Goal: Transaction & Acquisition: Purchase product/service

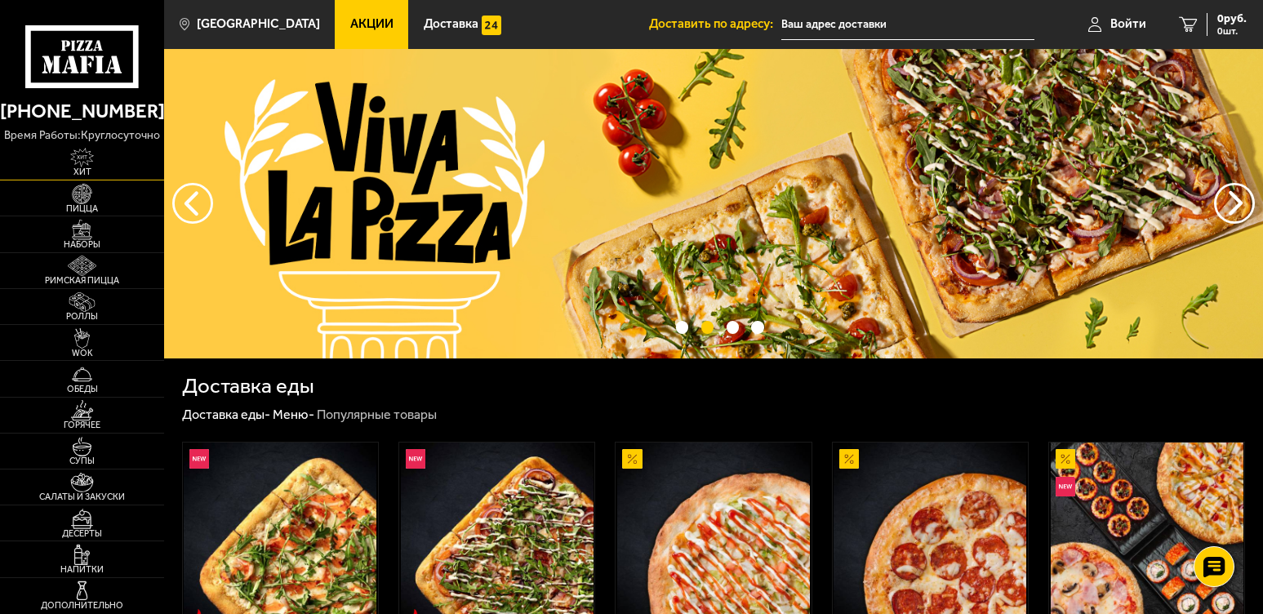
click at [94, 174] on span "Хит" at bounding box center [82, 171] width 164 height 9
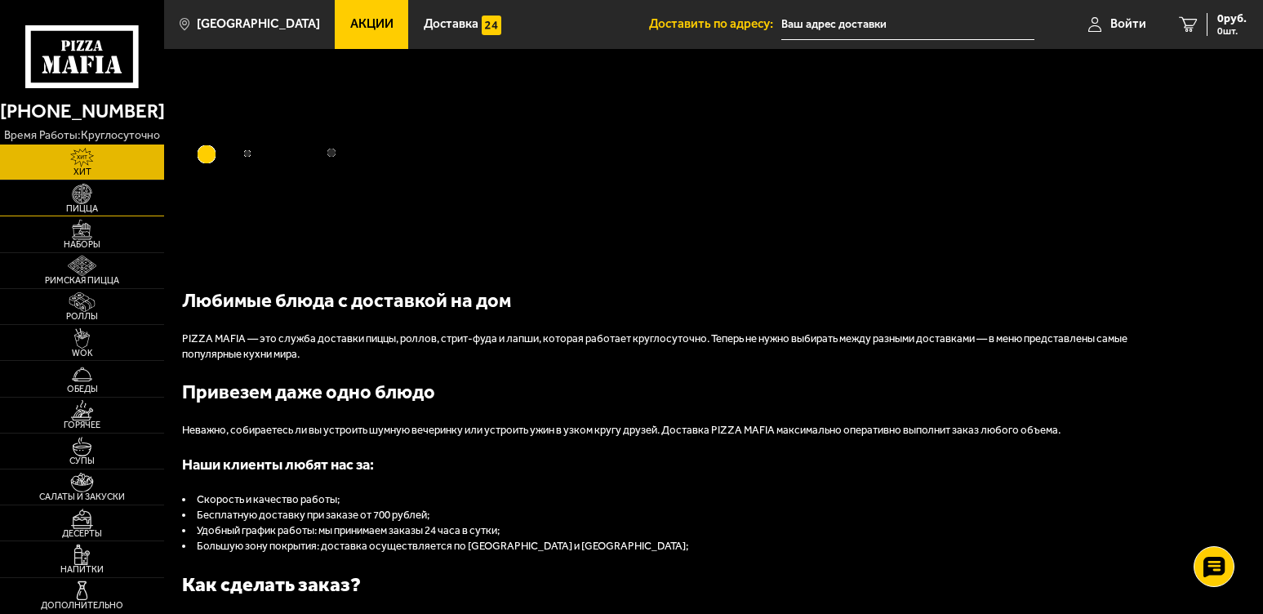
click at [97, 215] on link "Пицца" at bounding box center [82, 197] width 164 height 35
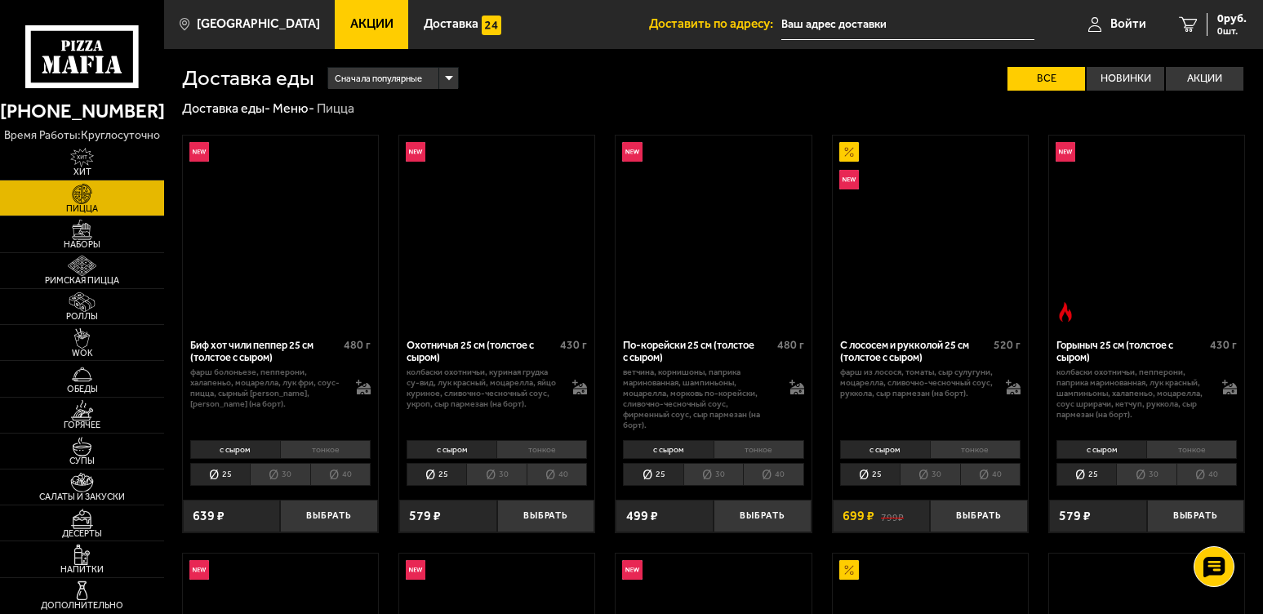
click at [100, 204] on img at bounding box center [82, 194] width 51 height 20
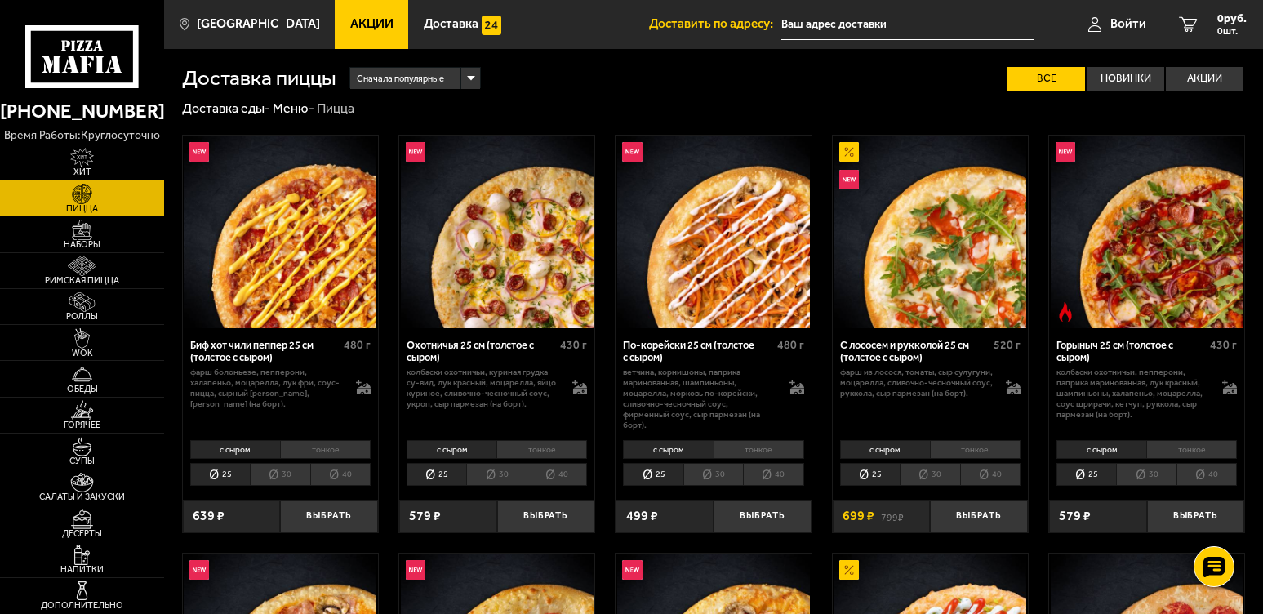
scroll to position [327, 0]
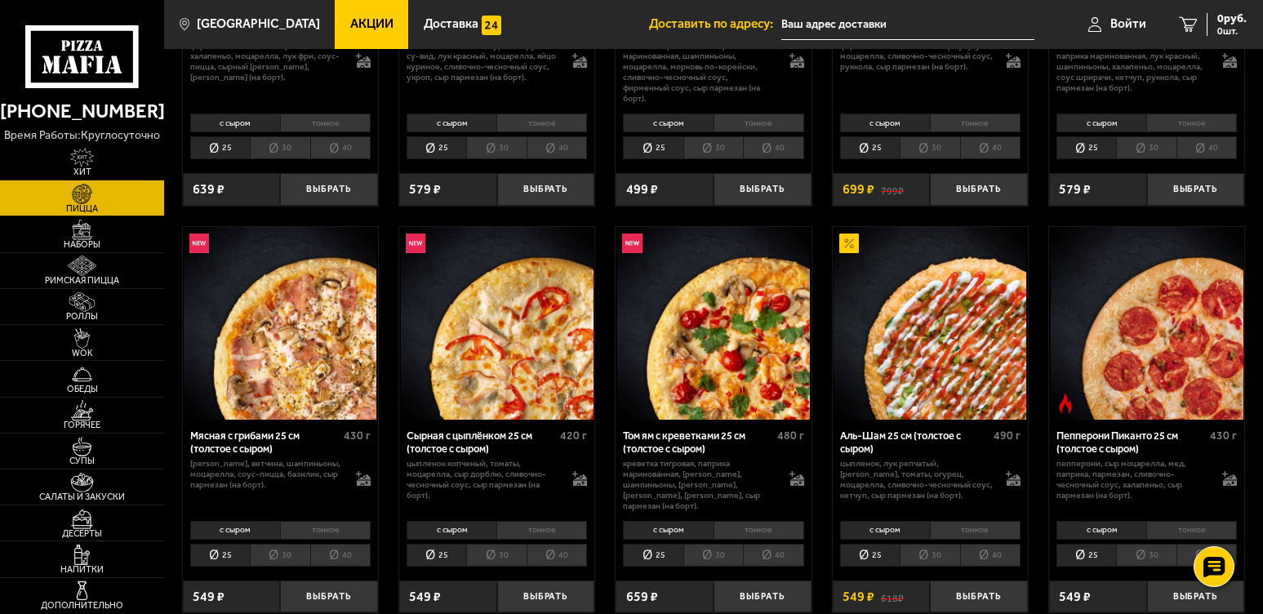
click at [729, 523] on li "тонкое" at bounding box center [758, 530] width 91 height 19
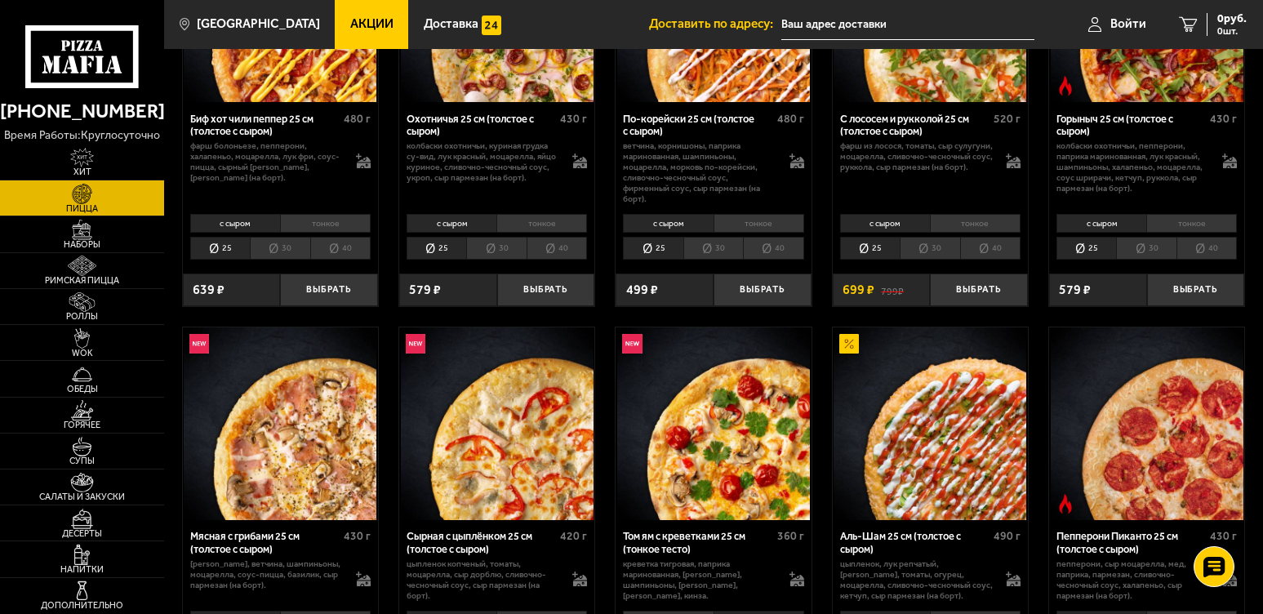
scroll to position [0, 0]
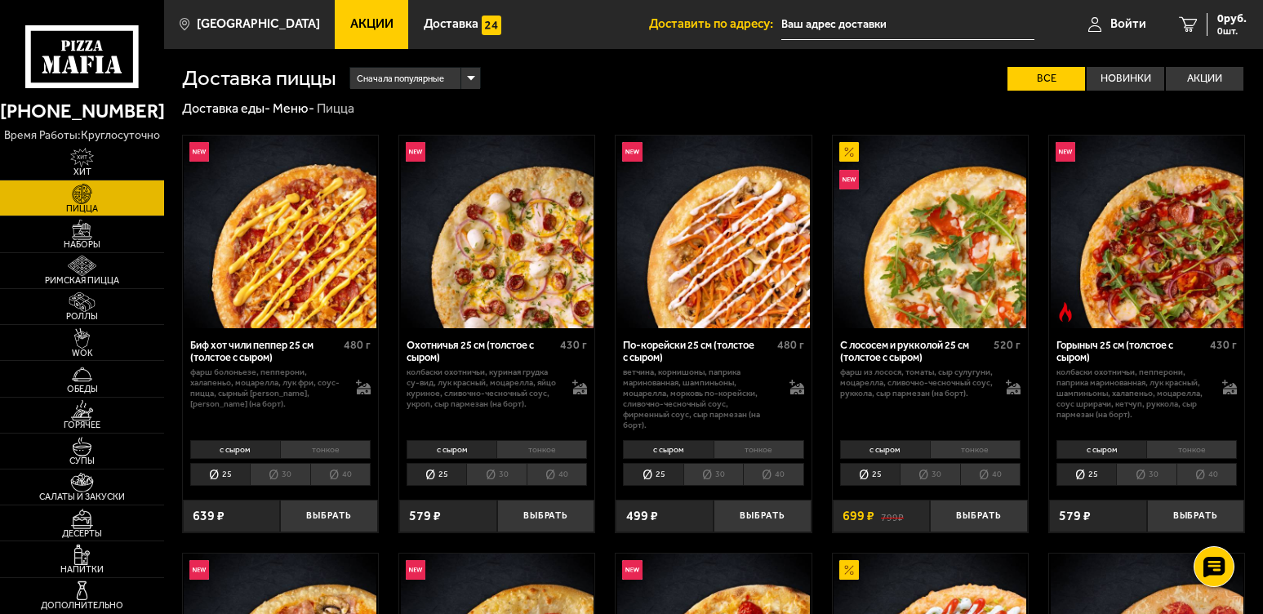
click at [340, 445] on li "тонкое" at bounding box center [325, 449] width 91 height 19
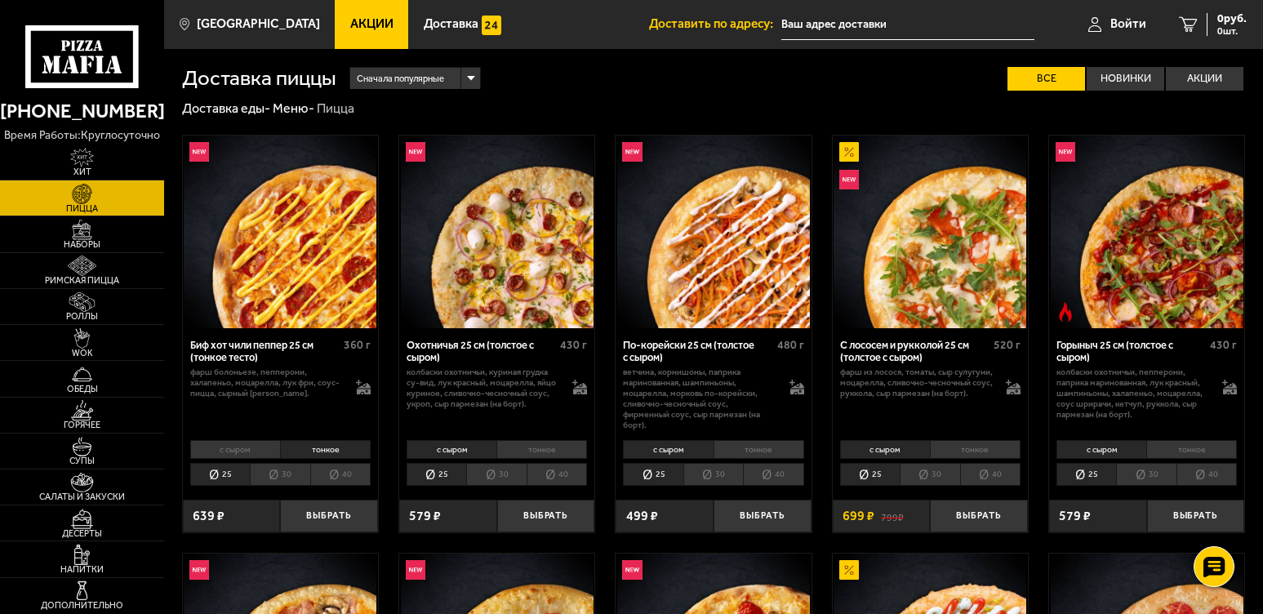
click at [542, 446] on li "тонкое" at bounding box center [541, 449] width 91 height 19
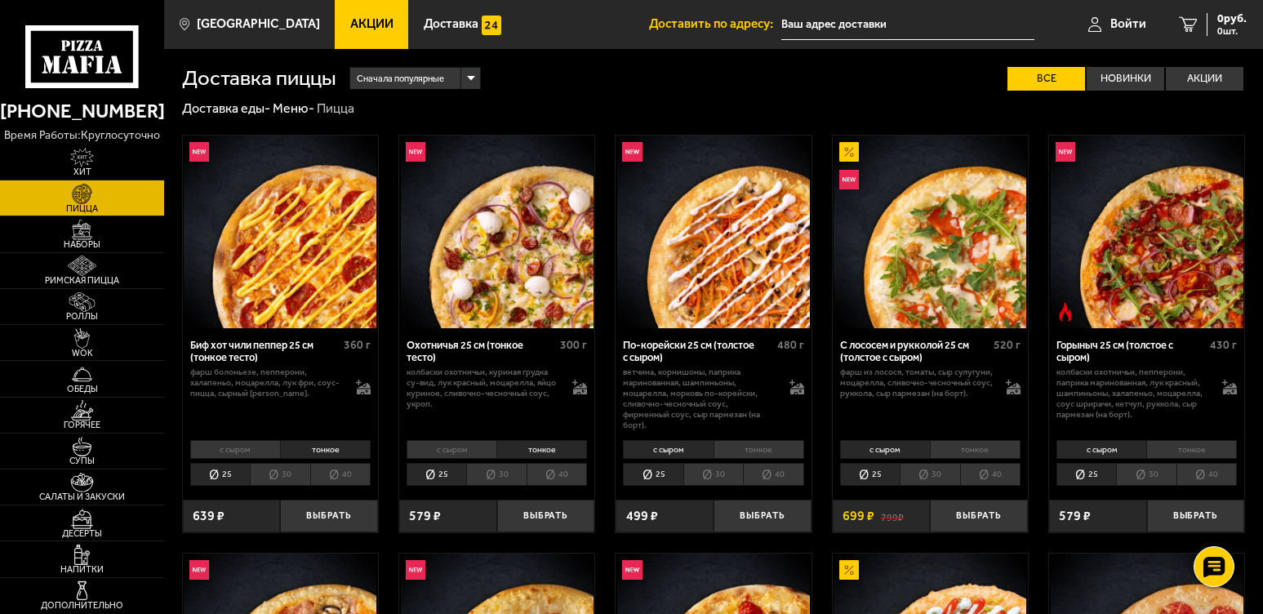
click at [1184, 451] on li "тонкое" at bounding box center [1191, 449] width 91 height 19
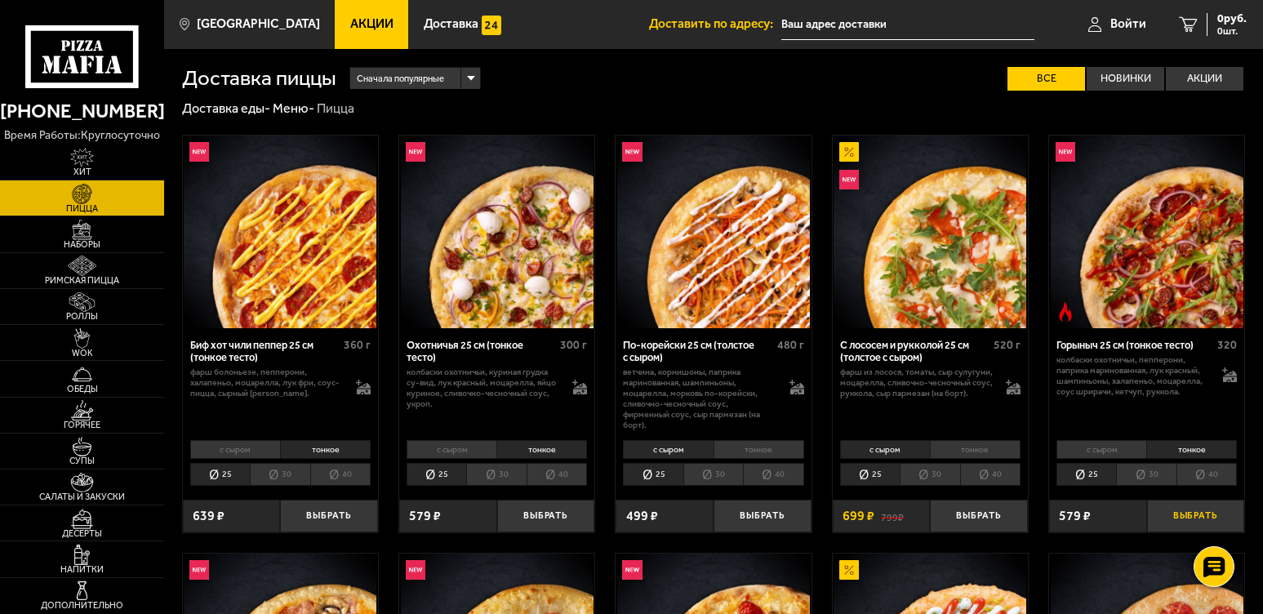
click at [1206, 518] on button "Выбрать" at bounding box center [1196, 516] width 98 height 32
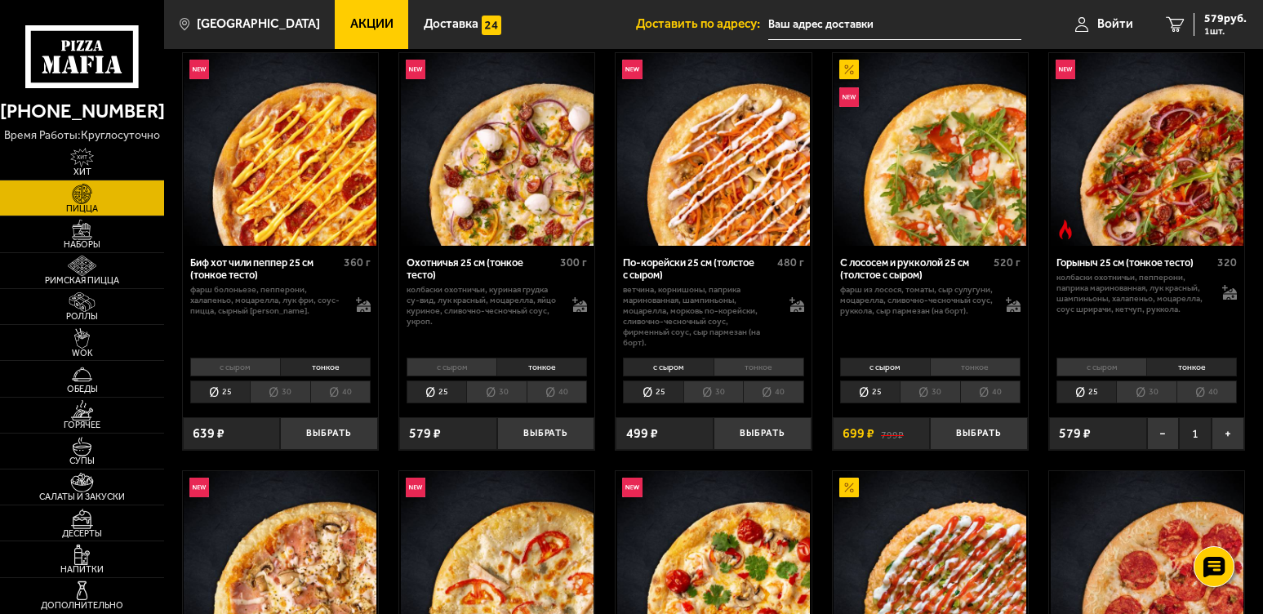
scroll to position [82, 0]
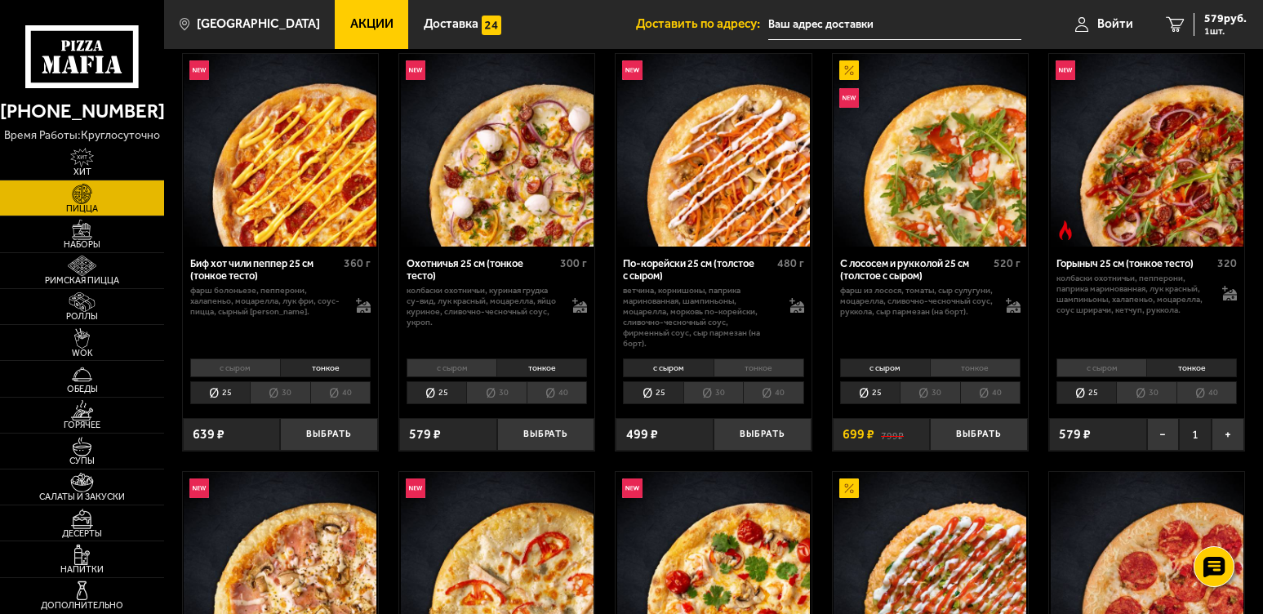
click at [1148, 183] on img at bounding box center [1147, 150] width 193 height 193
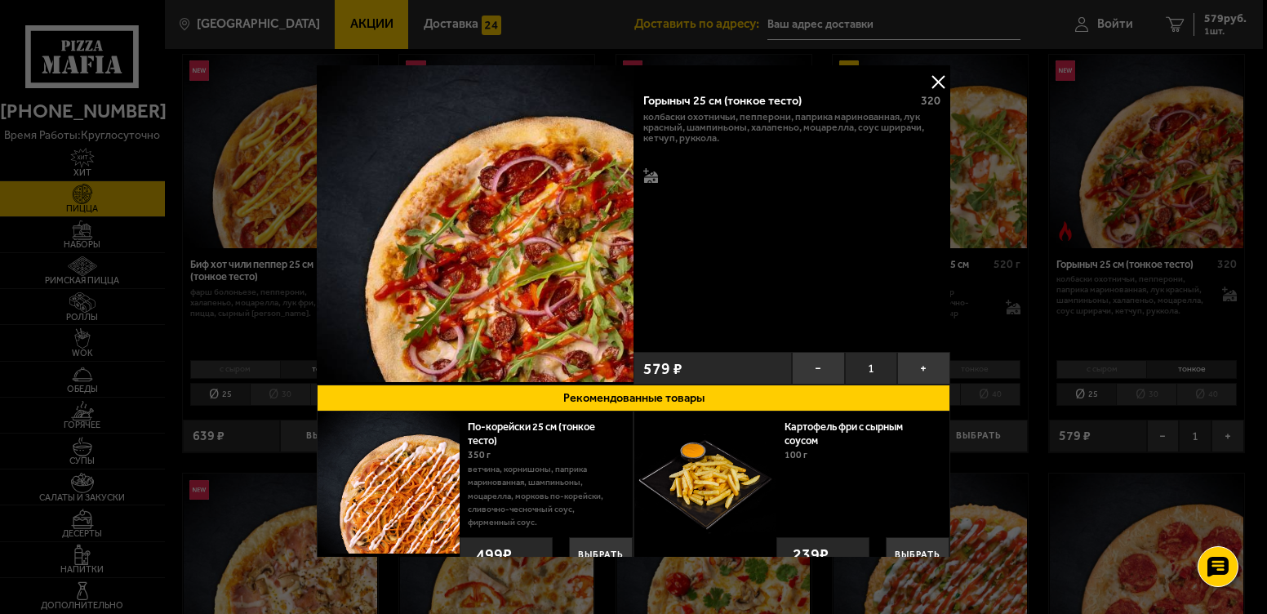
click at [1120, 196] on div at bounding box center [633, 307] width 1267 height 614
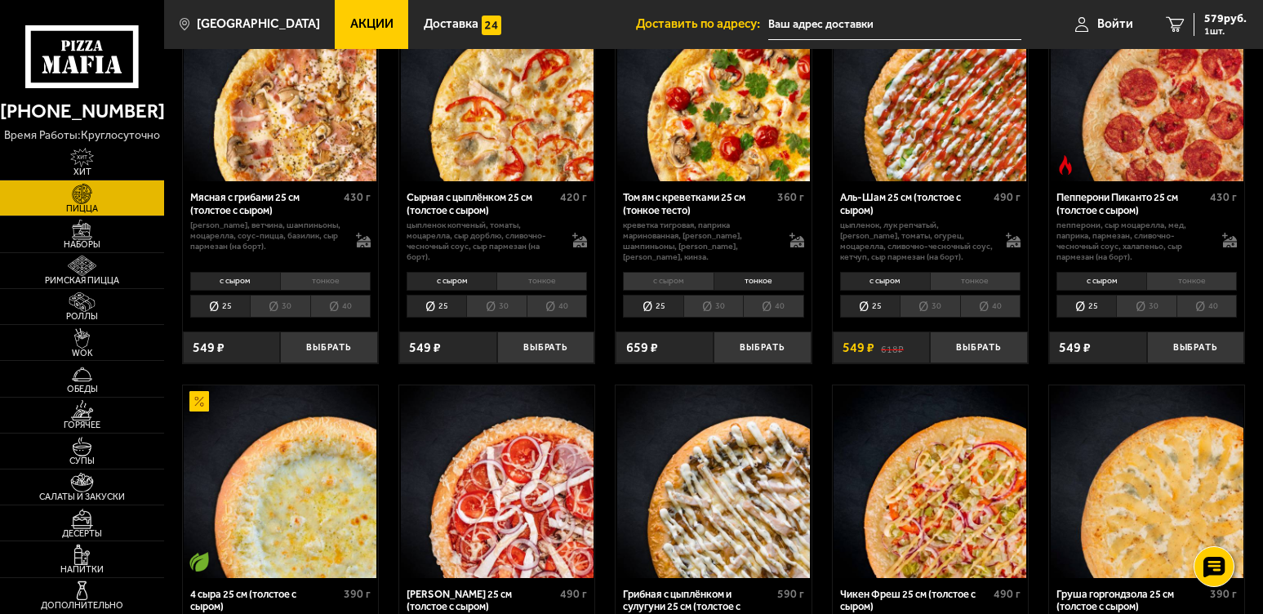
scroll to position [571, 0]
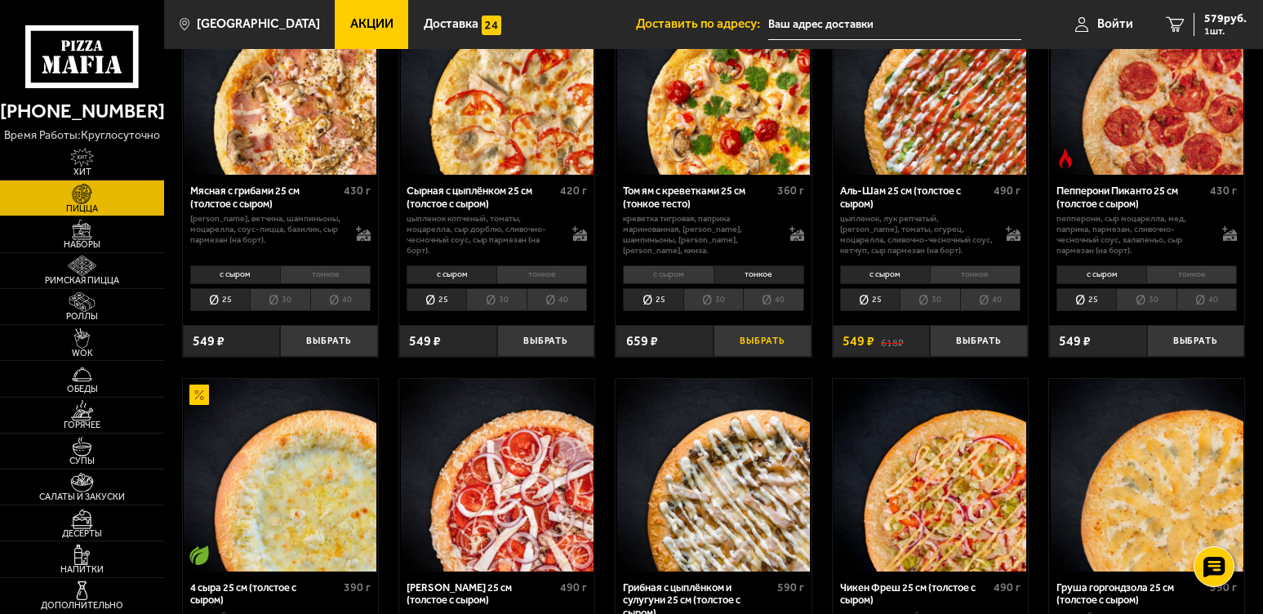
click at [731, 351] on button "Выбрать" at bounding box center [762, 341] width 98 height 32
click at [729, 342] on button "−" at bounding box center [729, 341] width 33 height 32
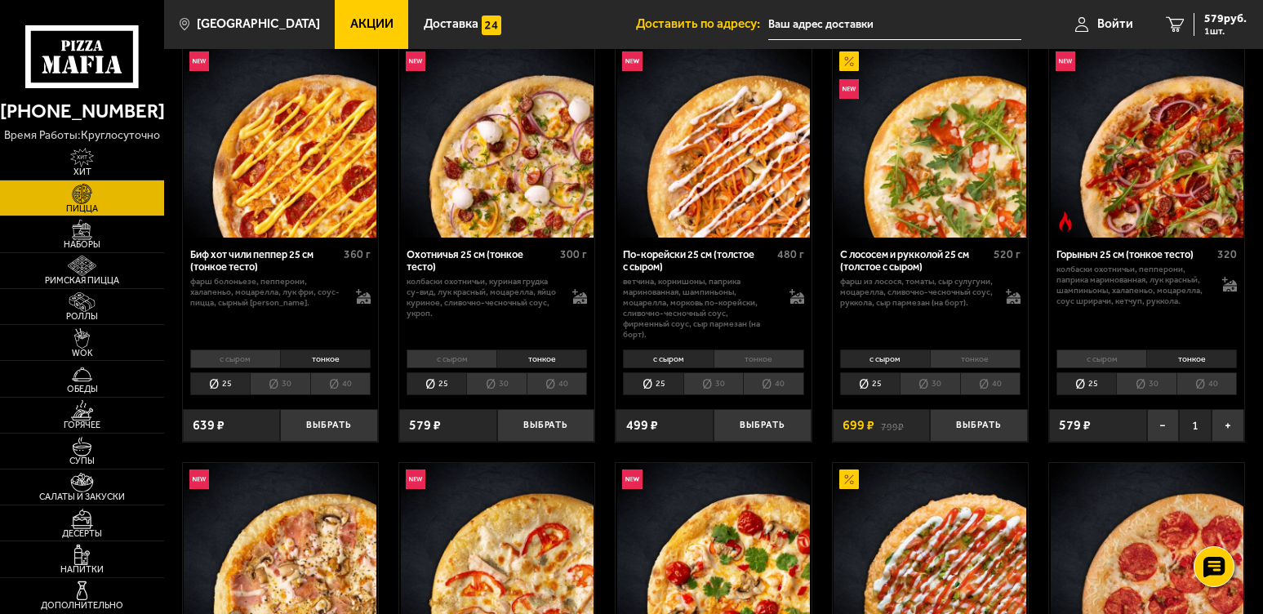
scroll to position [82, 0]
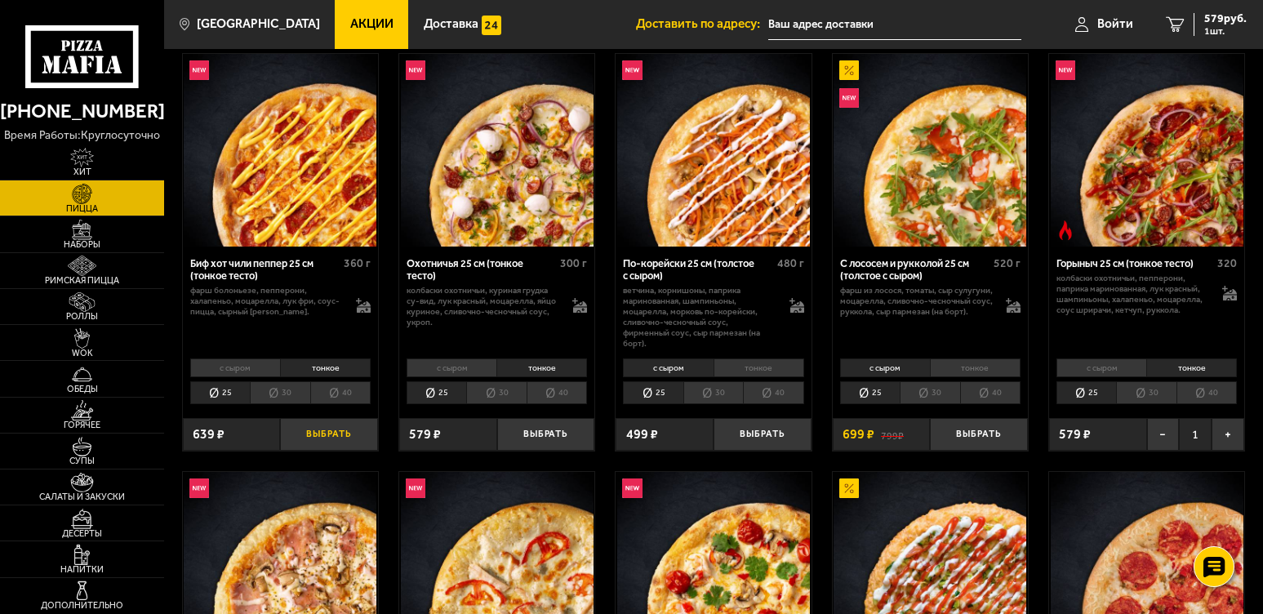
click at [358, 438] on button "Выбрать" at bounding box center [329, 434] width 98 height 32
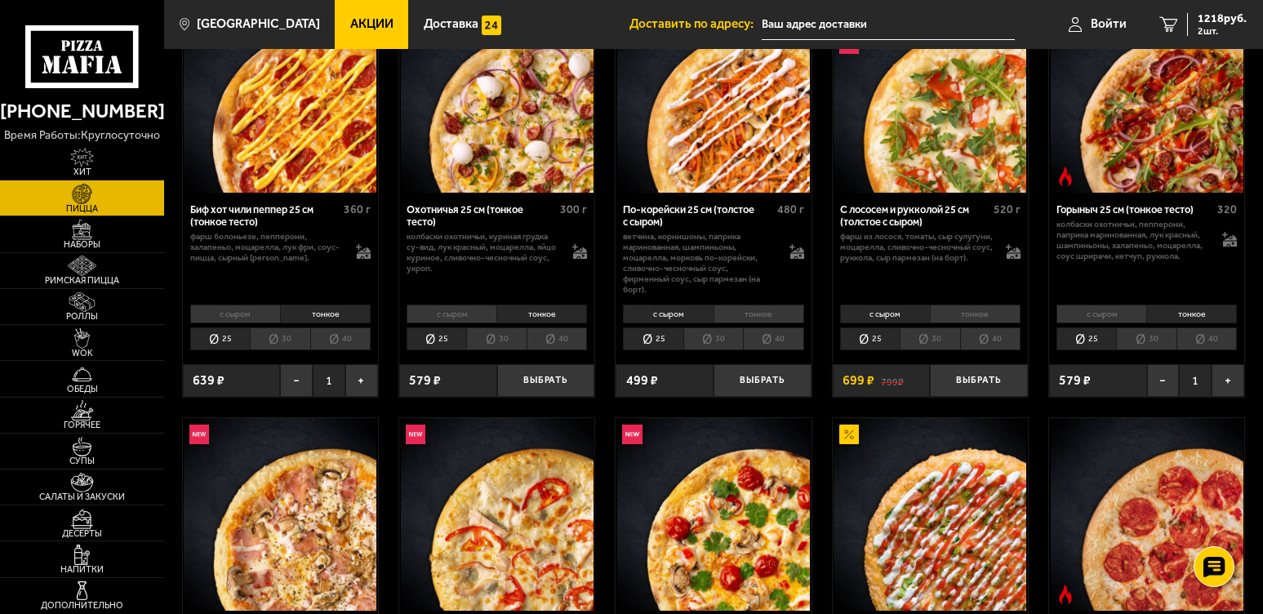
scroll to position [0, 0]
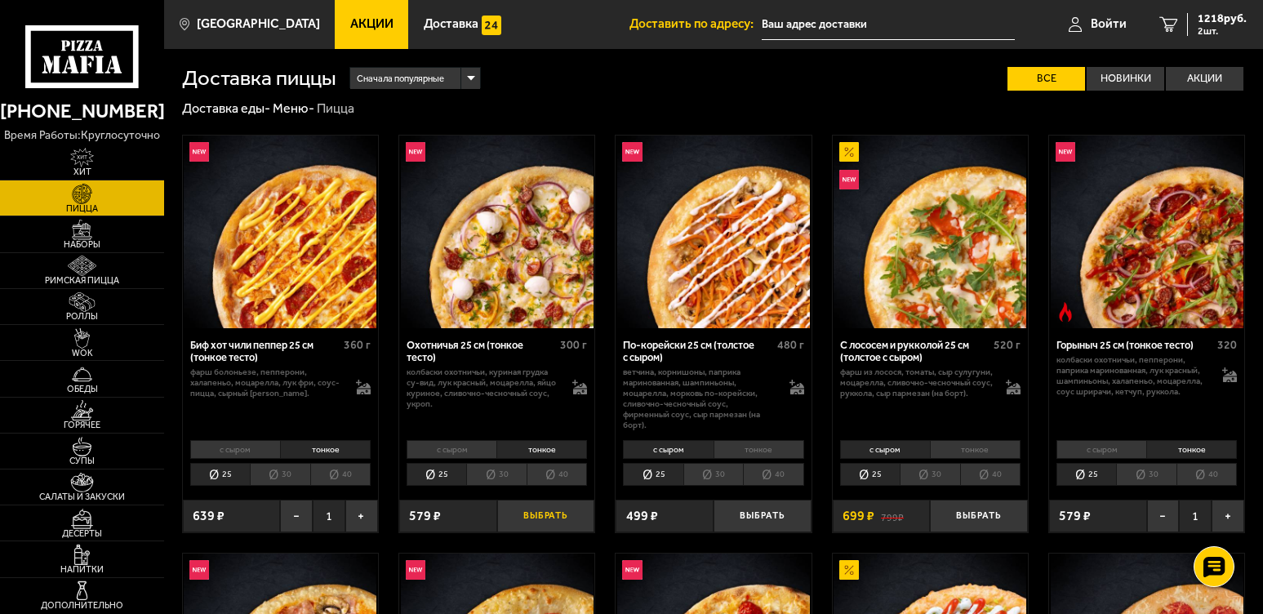
click at [559, 514] on button "Выбрать" at bounding box center [546, 516] width 98 height 32
click at [1208, 31] on span "3 шт." at bounding box center [1221, 31] width 49 height 10
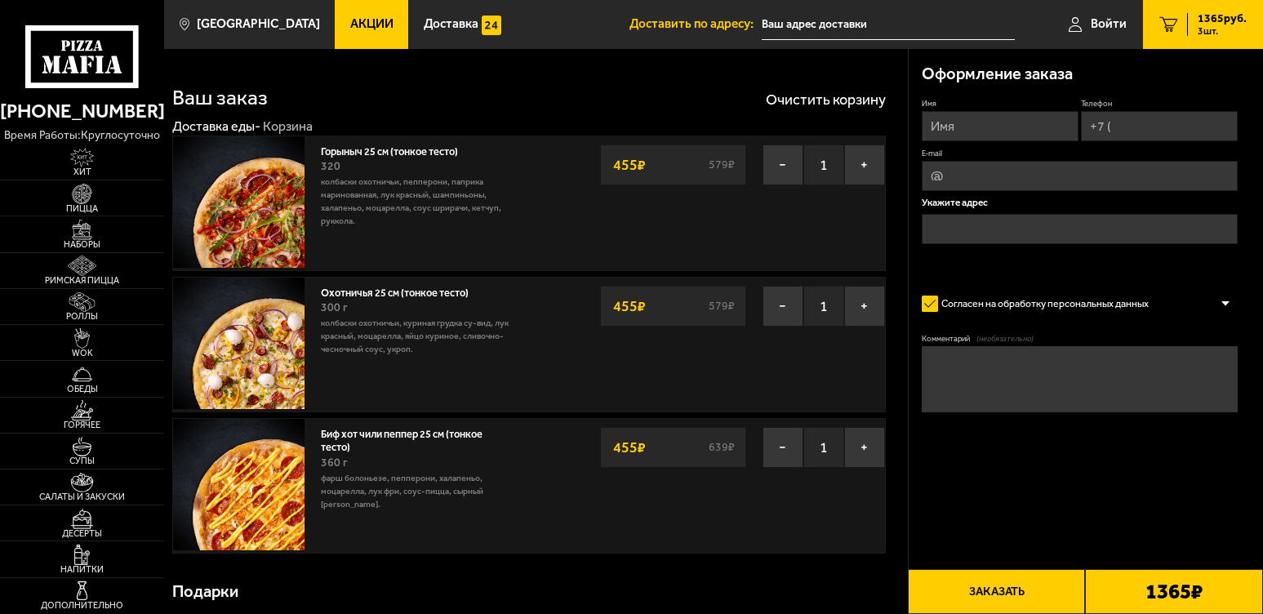
click at [996, 144] on div "Имя Телефон E-mail Укажите адрес" at bounding box center [1080, 185] width 316 height 175
click at [1002, 130] on input "Имя" at bounding box center [1000, 126] width 157 height 30
click at [966, 146] on div "Имя Телефон E-mail Укажите адрес" at bounding box center [1080, 185] width 316 height 175
click at [973, 125] on input "Имя" at bounding box center [1000, 126] width 157 height 30
type input "Алина"
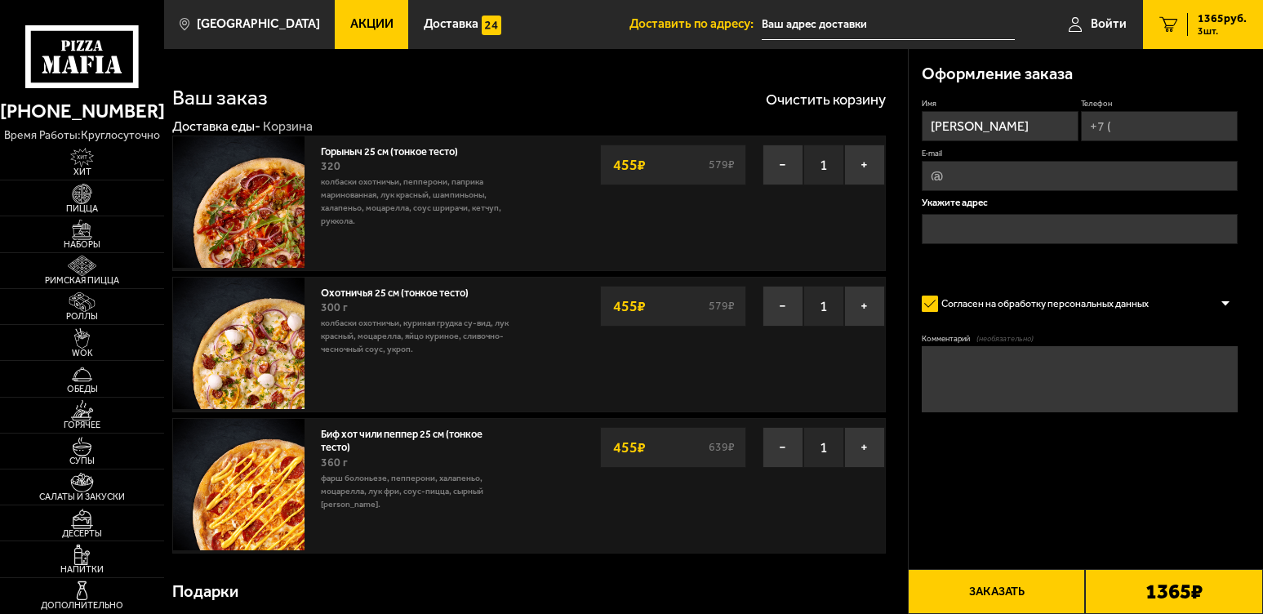
click at [1104, 123] on input "Телефон" at bounding box center [1159, 126] width 157 height 30
type input "+7 (900) 629-25-23"
type input "alika.cheshir@gmail.com"
type input "+7 (900) 629-25-23"
click at [1177, 176] on input "alika.cheshir@gmail.com" at bounding box center [1080, 177] width 316 height 30
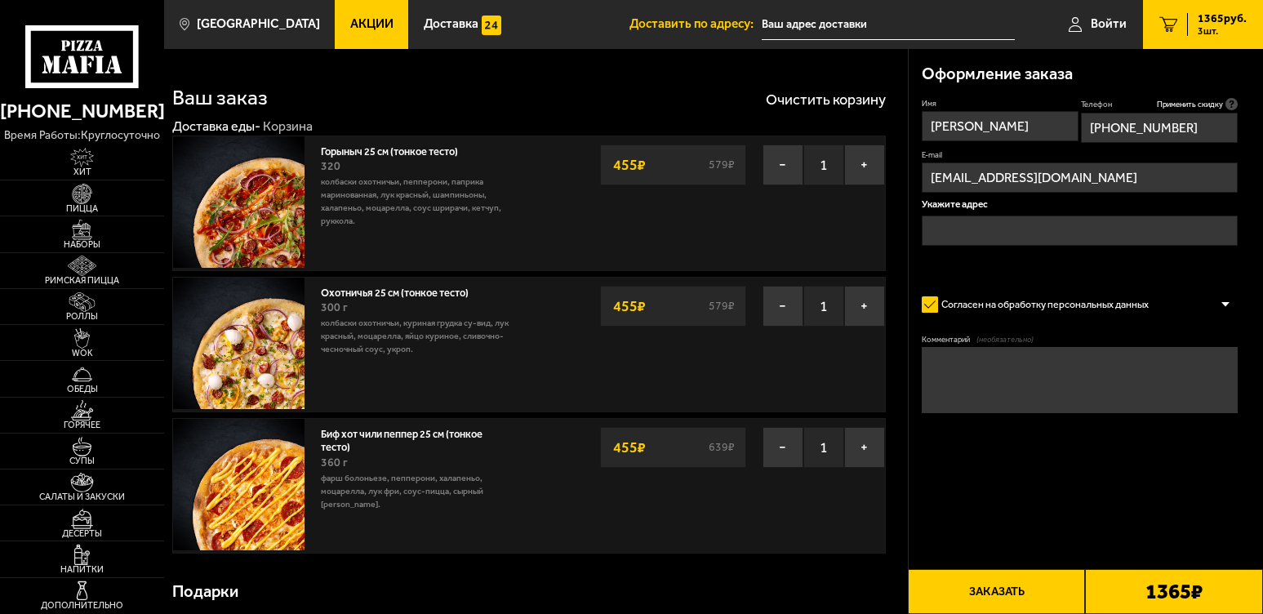
click at [1177, 176] on input "alika.cheshir@gmail.com" at bounding box center [1080, 177] width 316 height 30
click at [1002, 224] on input "text" at bounding box center [1080, 230] width 316 height 30
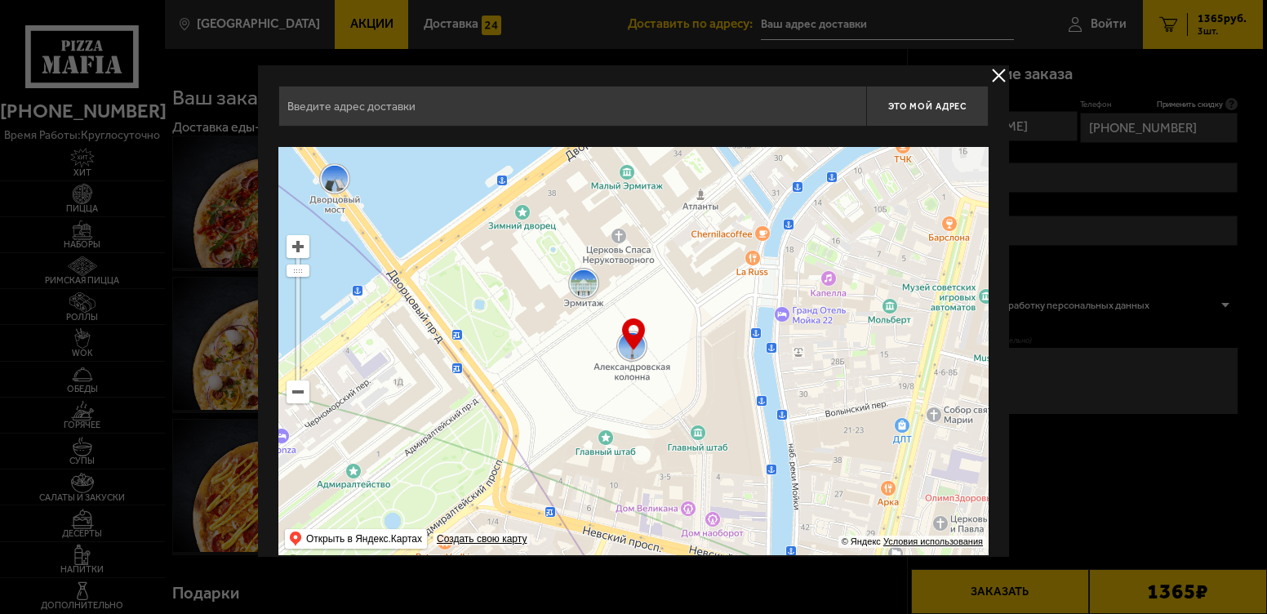
click at [726, 111] on input "text" at bounding box center [572, 106] width 588 height 41
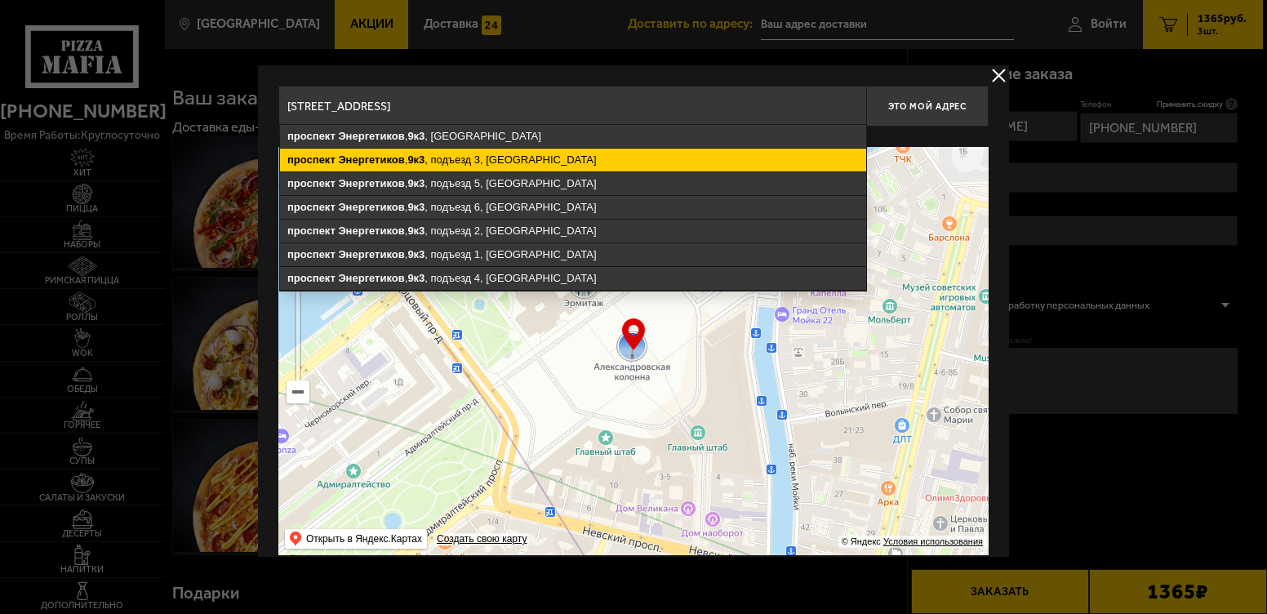
click at [601, 154] on ymaps "проспект Энергетиков , 9к3 , подъезд 3, Санкт-Петербург" at bounding box center [573, 160] width 586 height 23
type input "Санкт-Петербург, проспект Энергетиков, 9к3, подъезд 3"
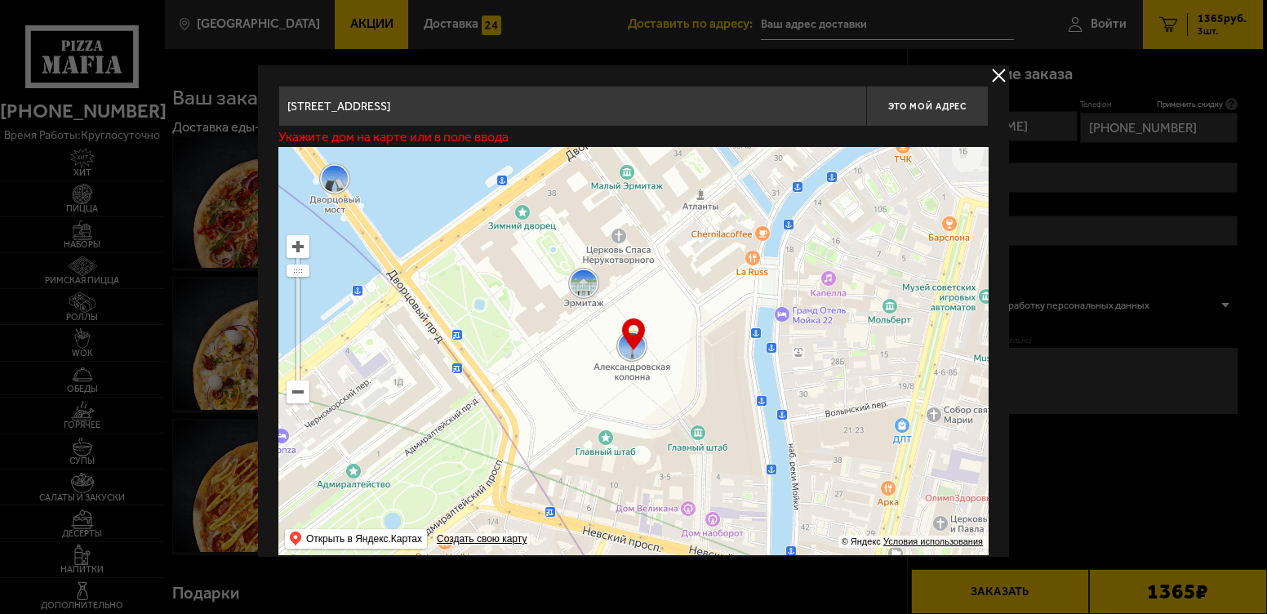
type input "[STREET_ADDRESS]"
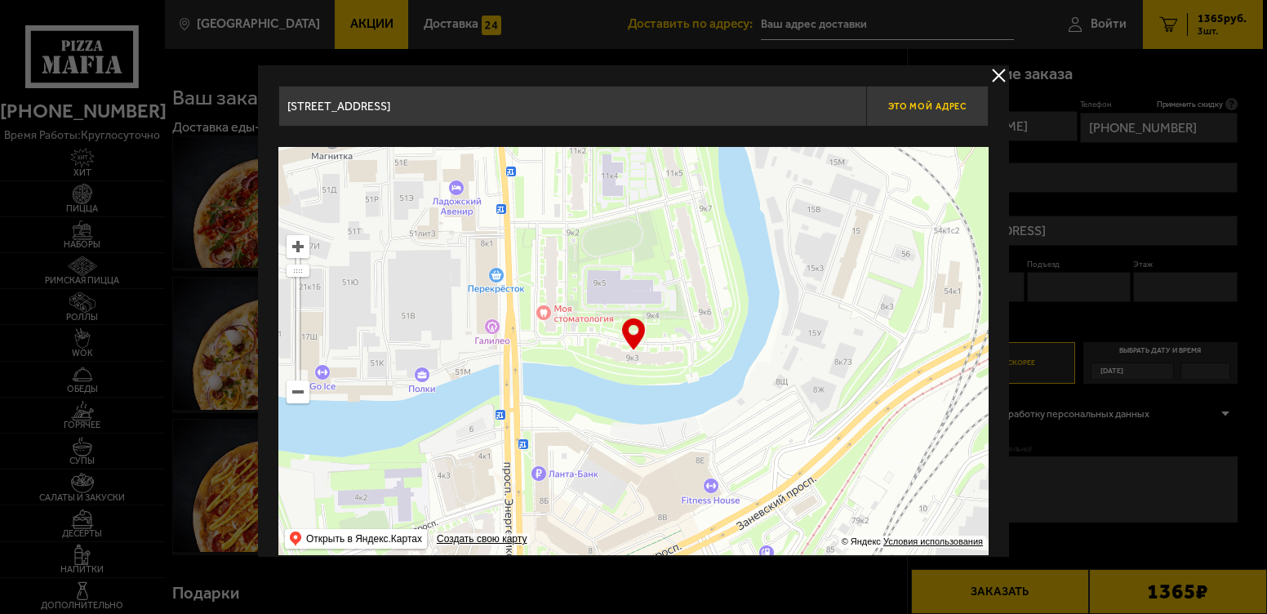
click at [897, 112] on button "Это мой адрес" at bounding box center [927, 106] width 122 height 41
type input "[STREET_ADDRESS]"
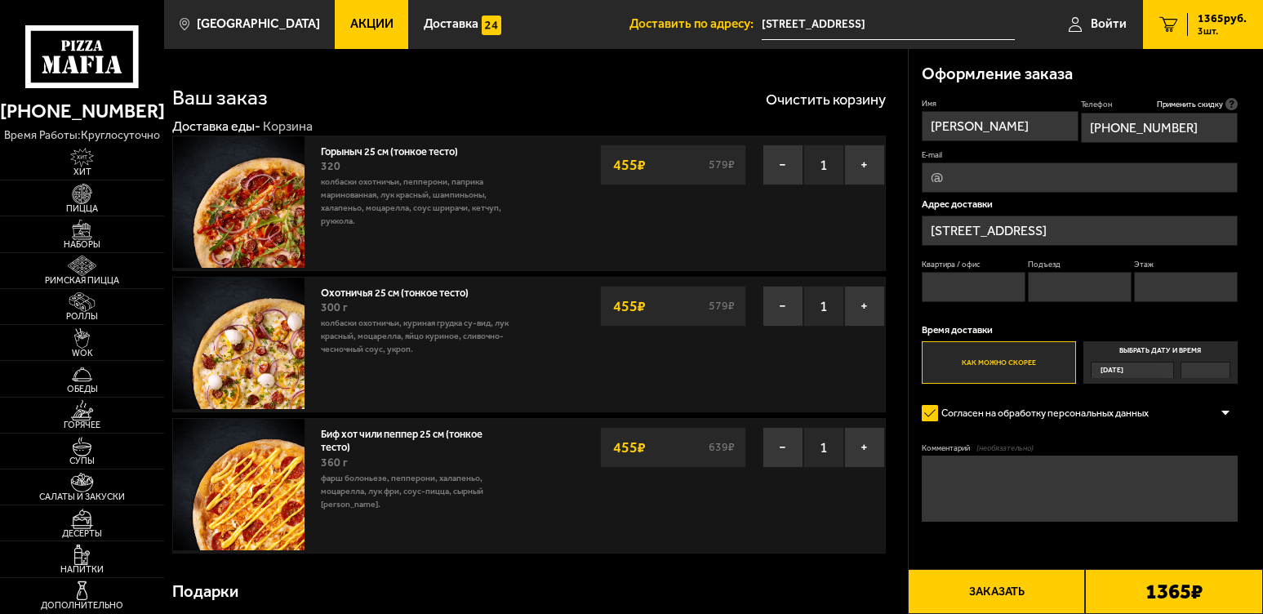
click at [987, 281] on input "Квартира / офис" at bounding box center [974, 287] width 104 height 30
type input "304"
type input "3"
type input "16"
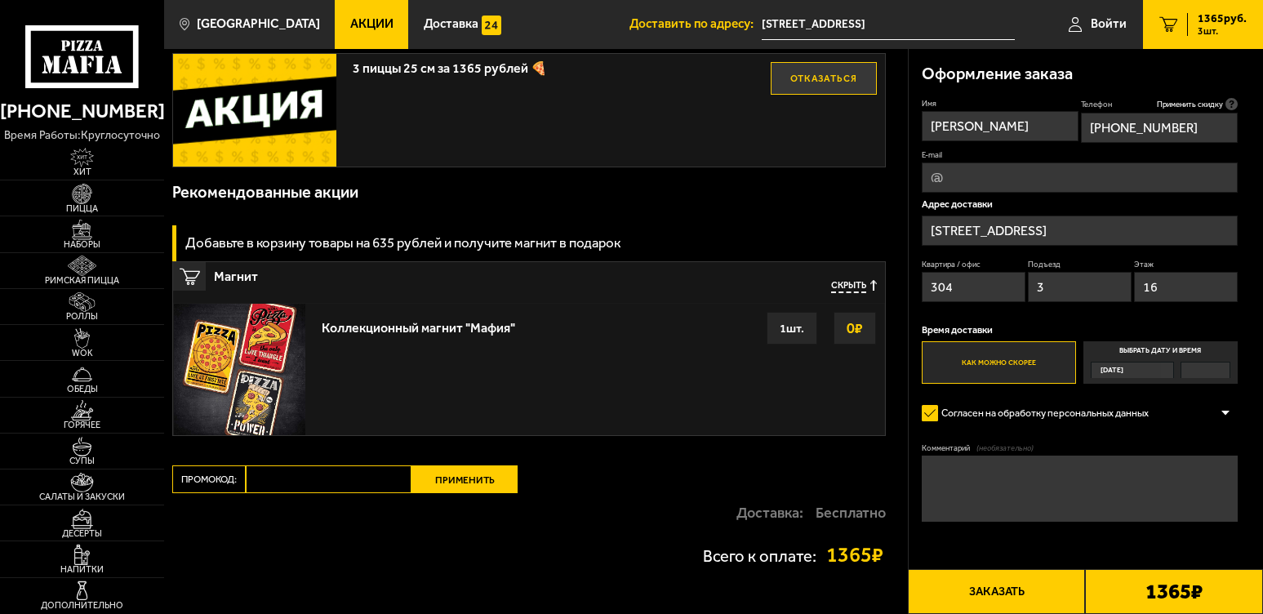
scroll to position [571, 0]
click at [848, 291] on span "Скрыть" at bounding box center [848, 285] width 35 height 13
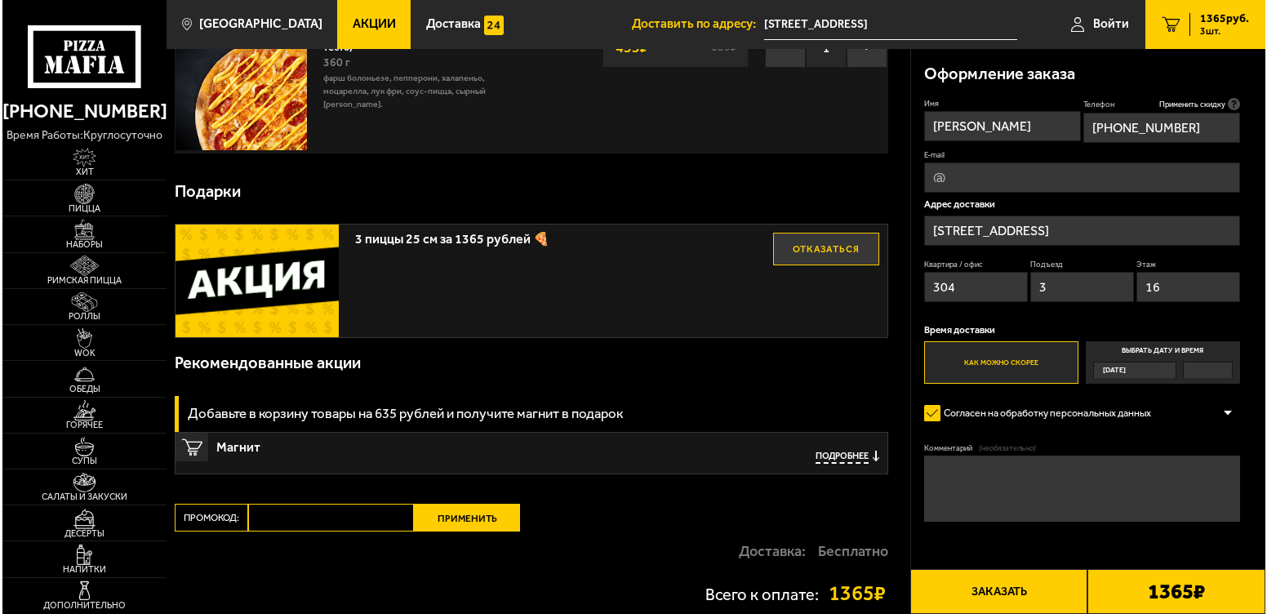
scroll to position [402, 0]
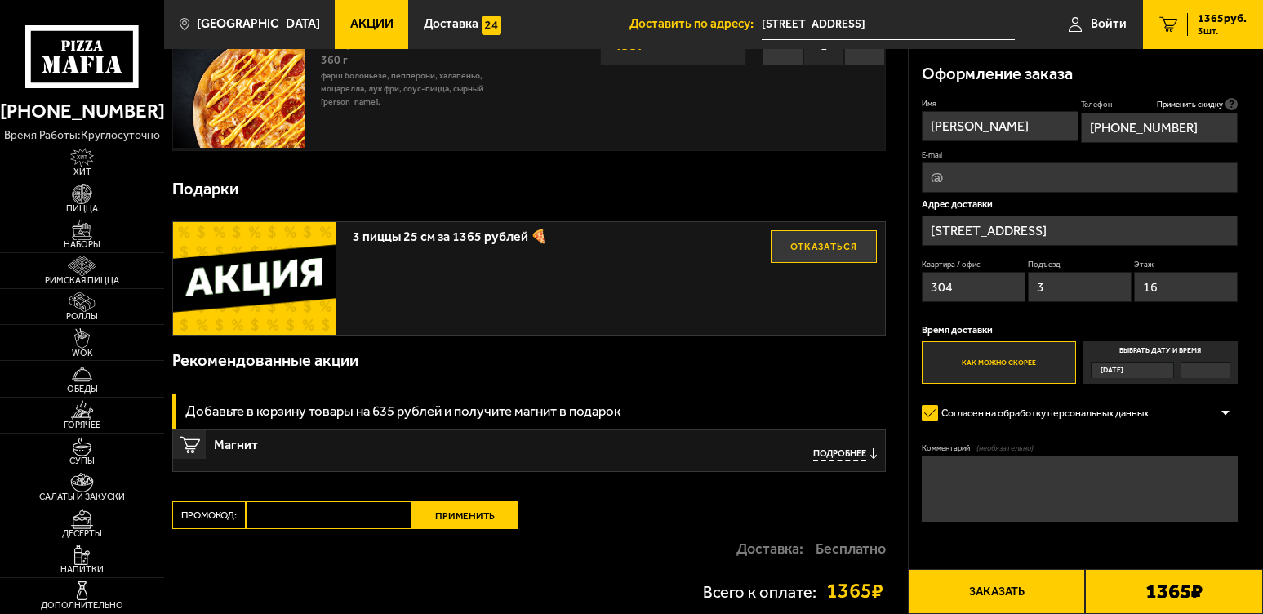
click at [968, 582] on button "Заказать" at bounding box center [997, 591] width 178 height 45
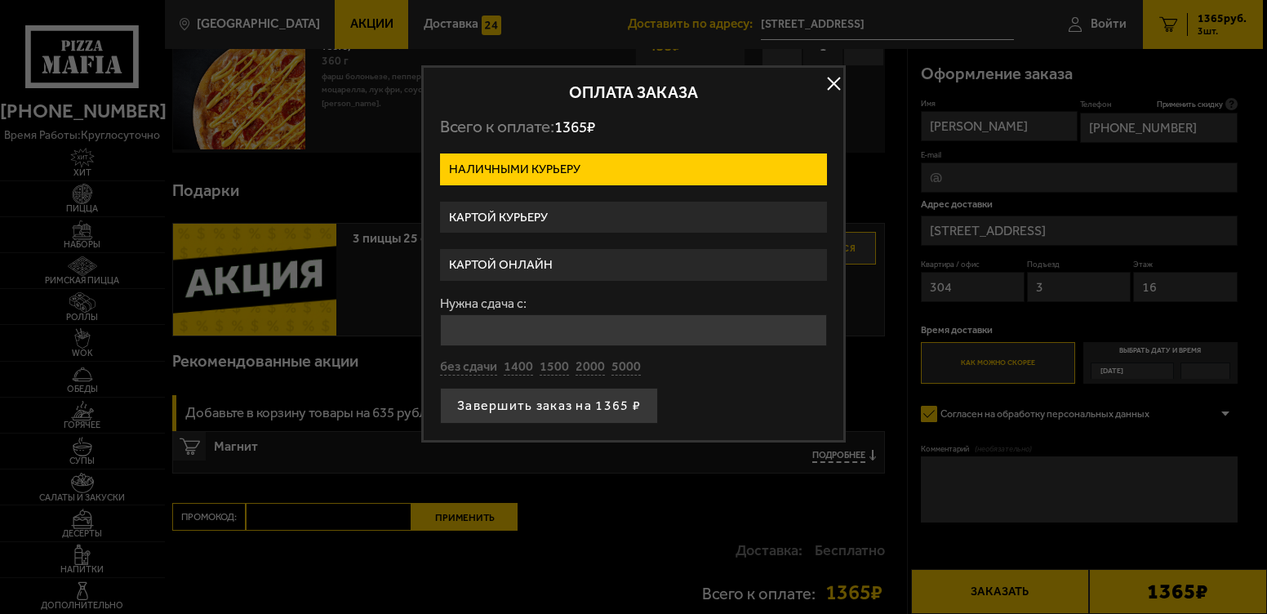
click at [636, 219] on label "Картой курьеру" at bounding box center [633, 218] width 387 height 32
click at [0, 0] on input "Картой курьеру" at bounding box center [0, 0] width 0 height 0
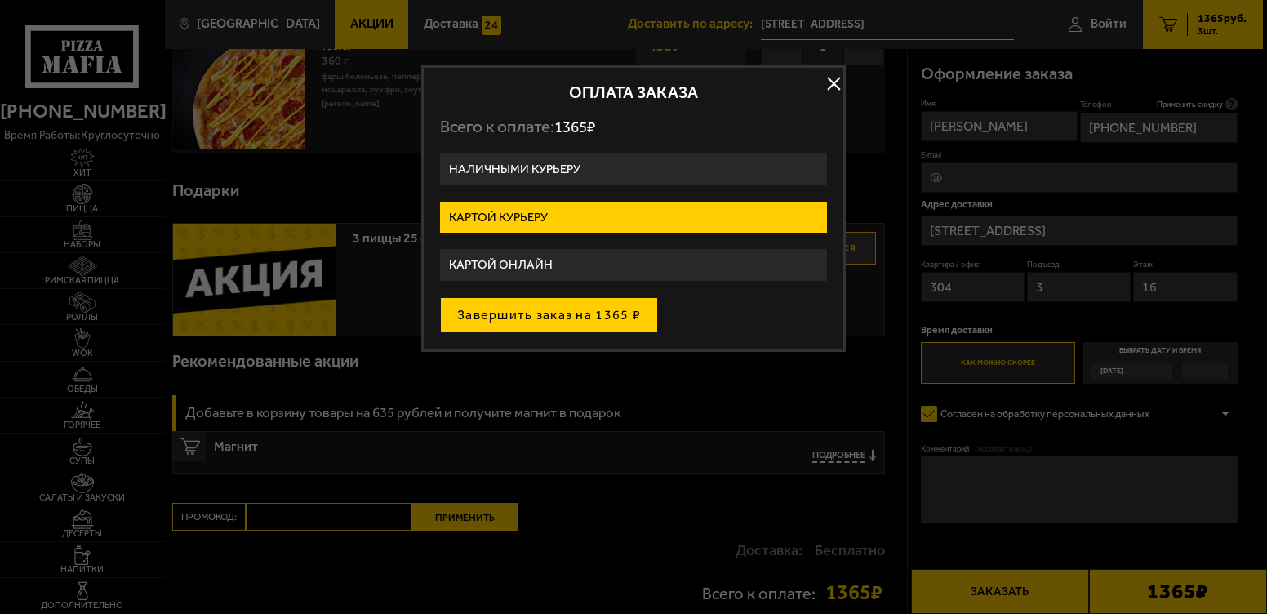
click at [633, 319] on button "Завершить заказ на 1365 ₽" at bounding box center [549, 315] width 218 height 36
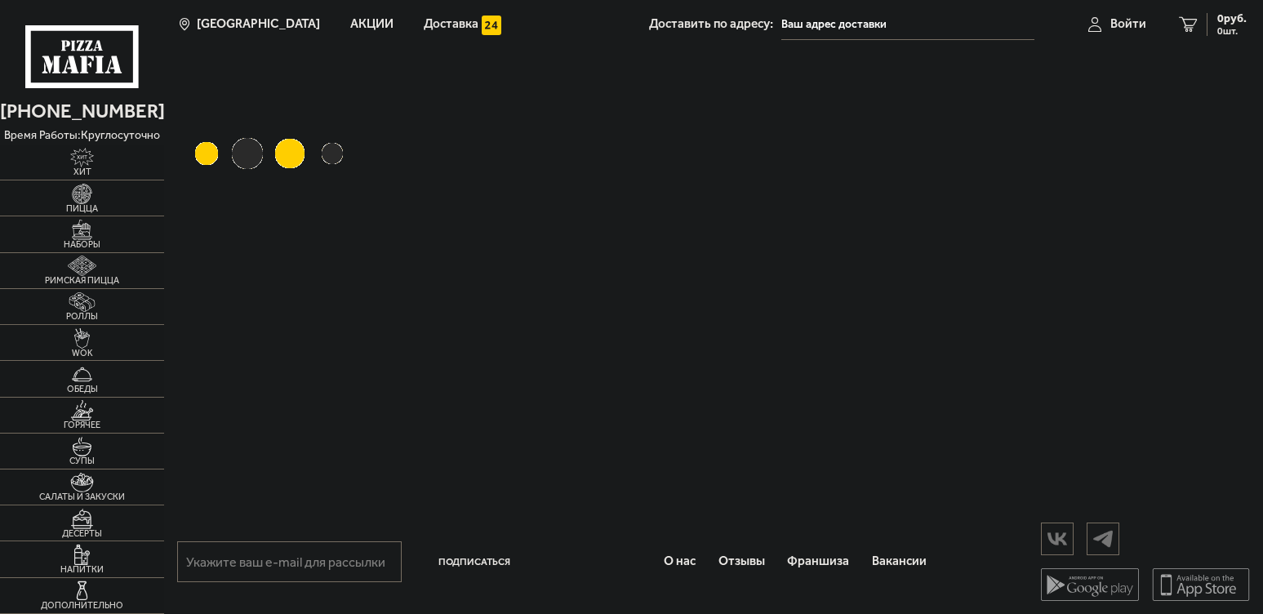
type input "[STREET_ADDRESS]"
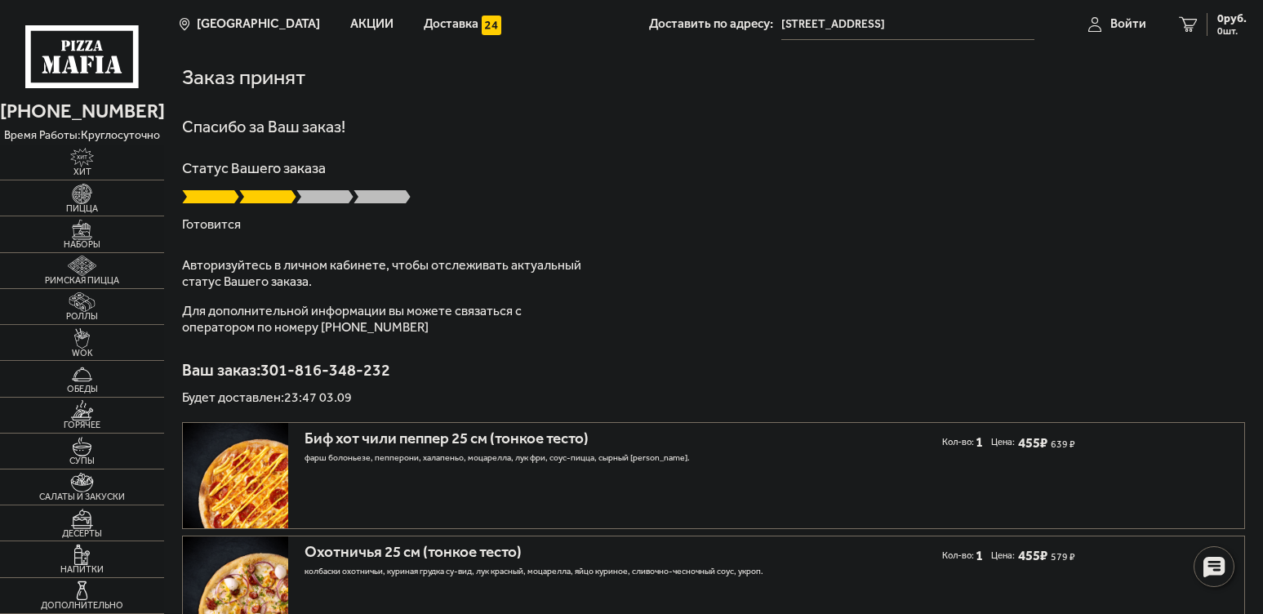
click at [1124, 31] on link "Войти" at bounding box center [1117, 24] width 91 height 49
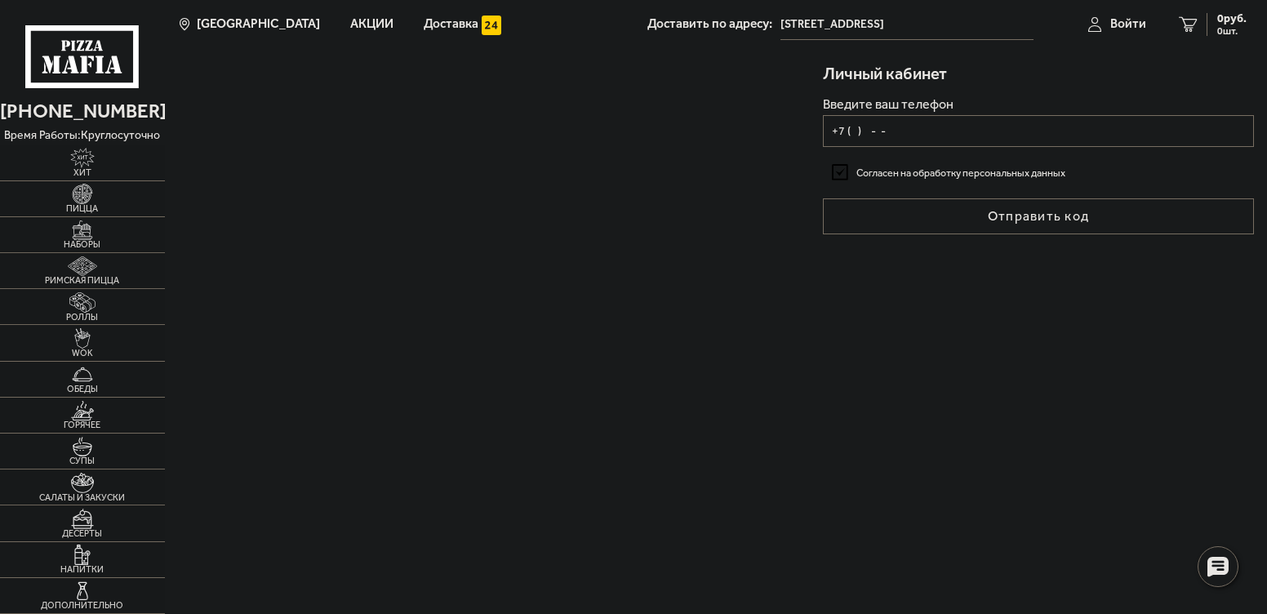
click at [988, 144] on input "+7 ( ) - -" at bounding box center [1038, 131] width 431 height 32
click at [913, 135] on input "+7 ( ) - -" at bounding box center [1038, 131] width 431 height 32
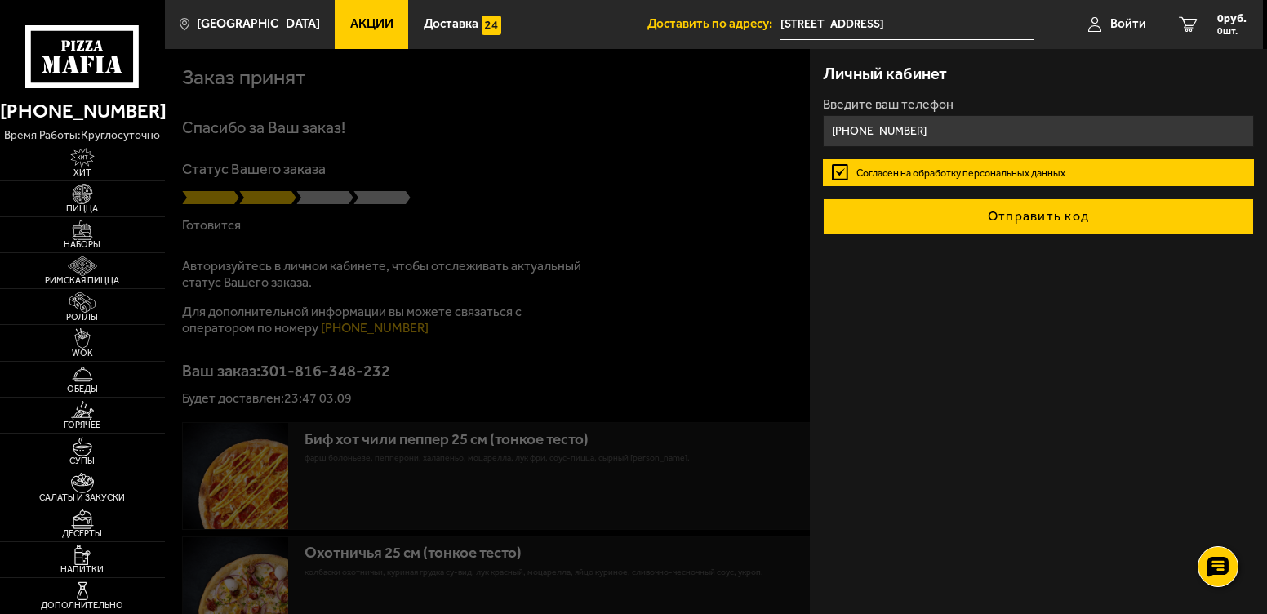
type input "+7 (900) 629-25-23"
click at [952, 215] on button "Отправить код" at bounding box center [1038, 216] width 431 height 36
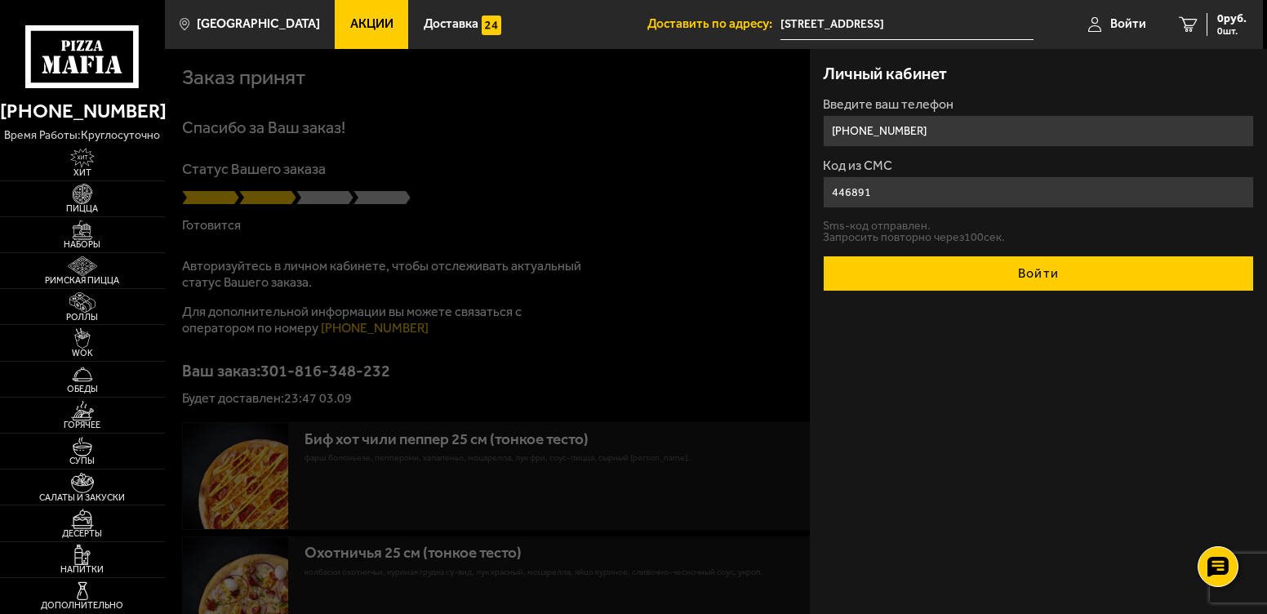
type input "446891"
click at [973, 277] on button "Войти" at bounding box center [1038, 273] width 431 height 36
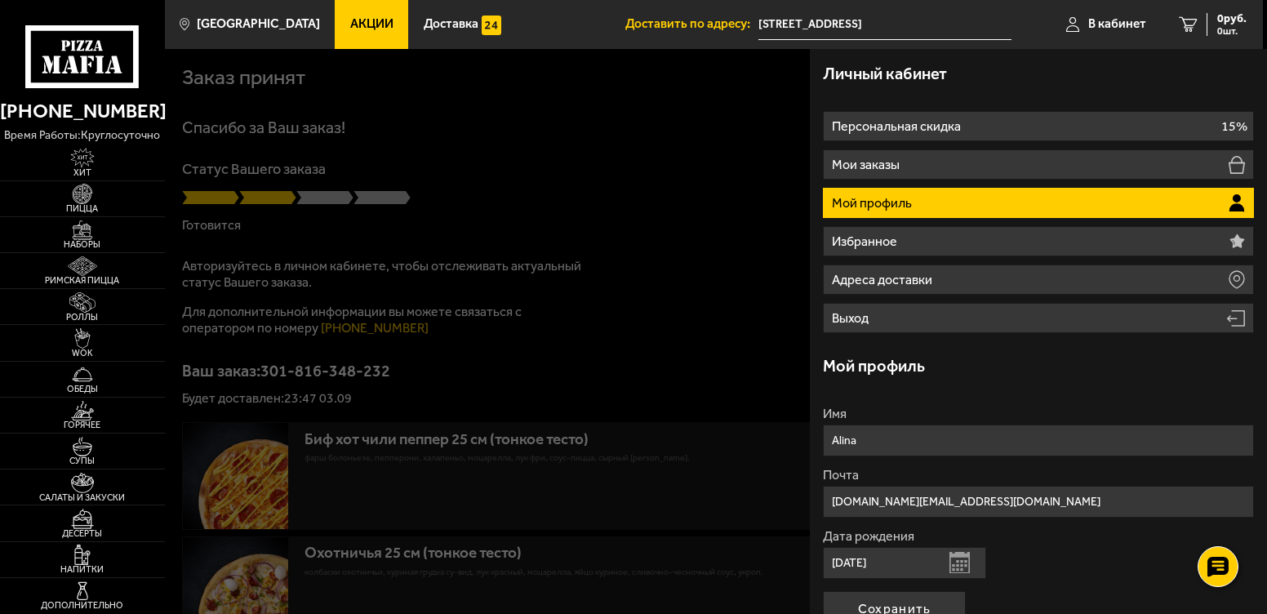
drag, startPoint x: 428, startPoint y: 302, endPoint x: 448, endPoint y: 296, distance: 21.2
click at [428, 301] on div at bounding box center [798, 356] width 1267 height 614
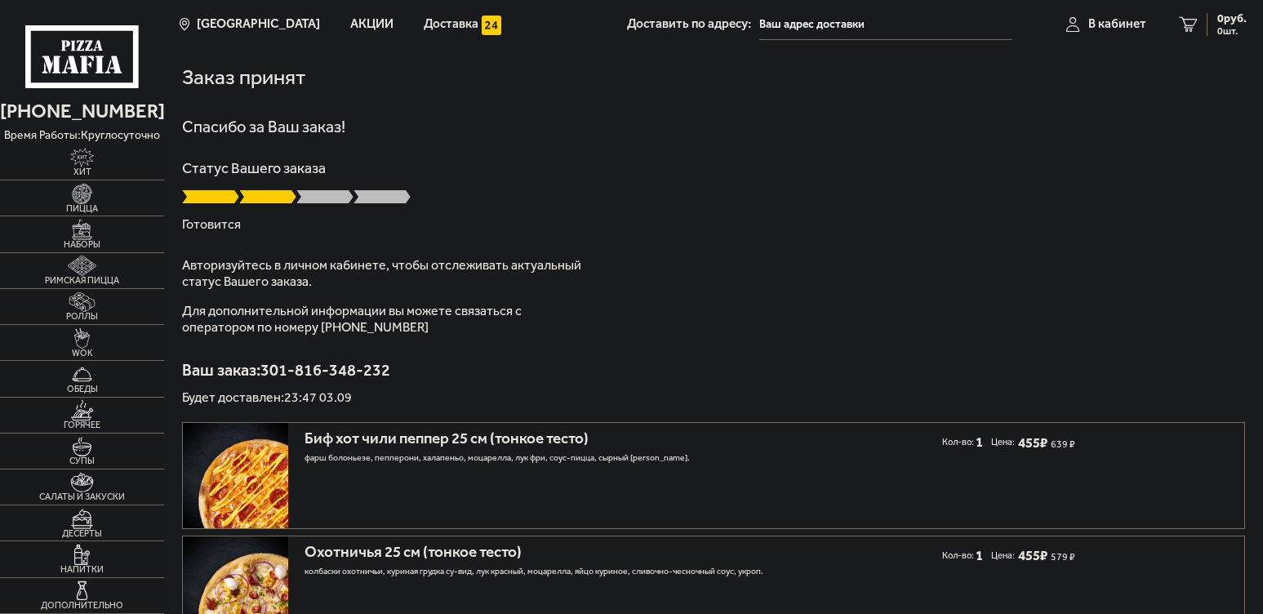
type input "[STREET_ADDRESS]"
click at [1111, 4] on link "В кабинет" at bounding box center [1106, 24] width 113 height 49
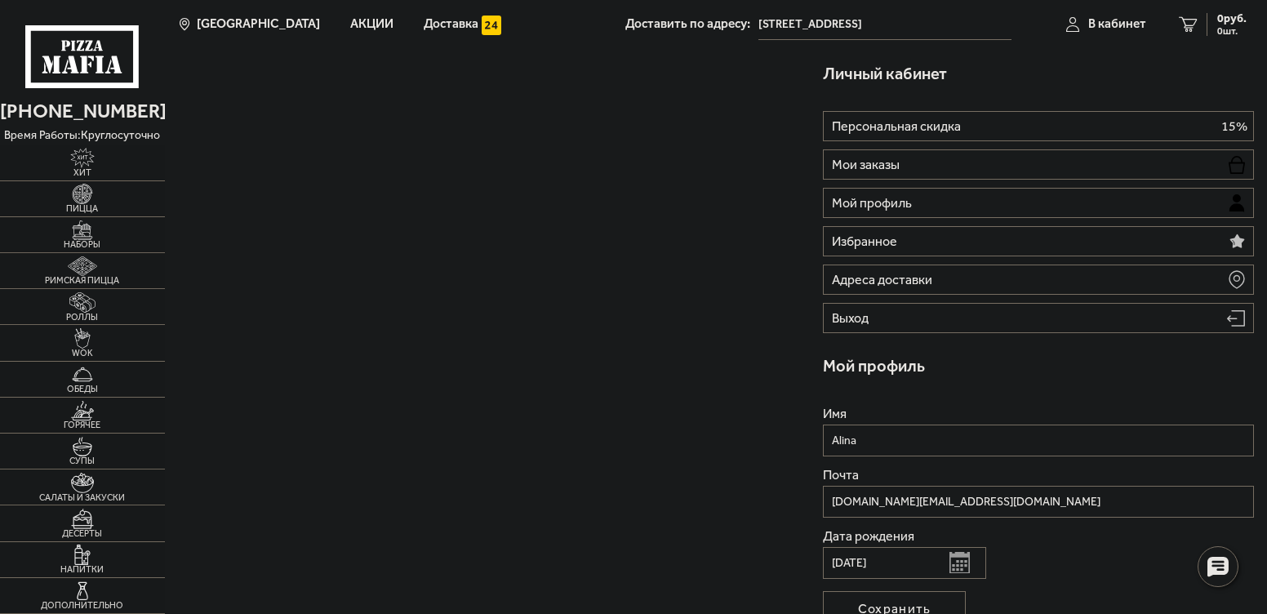
click at [942, 162] on li "Мои заказы" at bounding box center [1038, 164] width 431 height 30
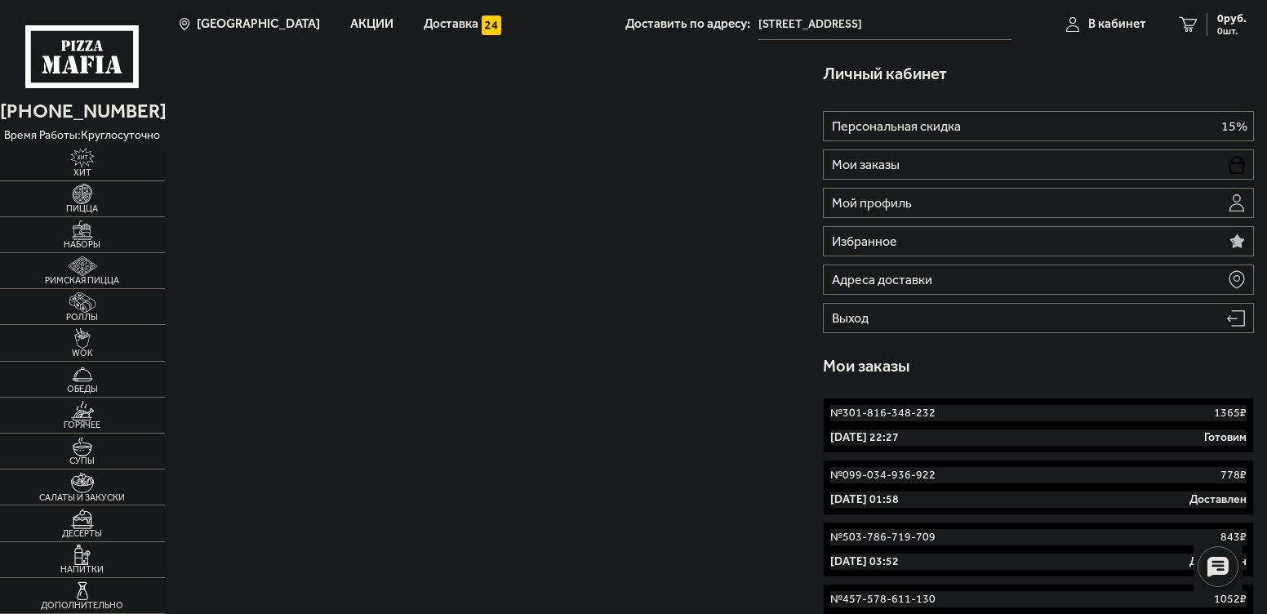
click at [942, 411] on div "№ 301-816-348-232 1365 ₽" at bounding box center [1038, 413] width 416 height 16
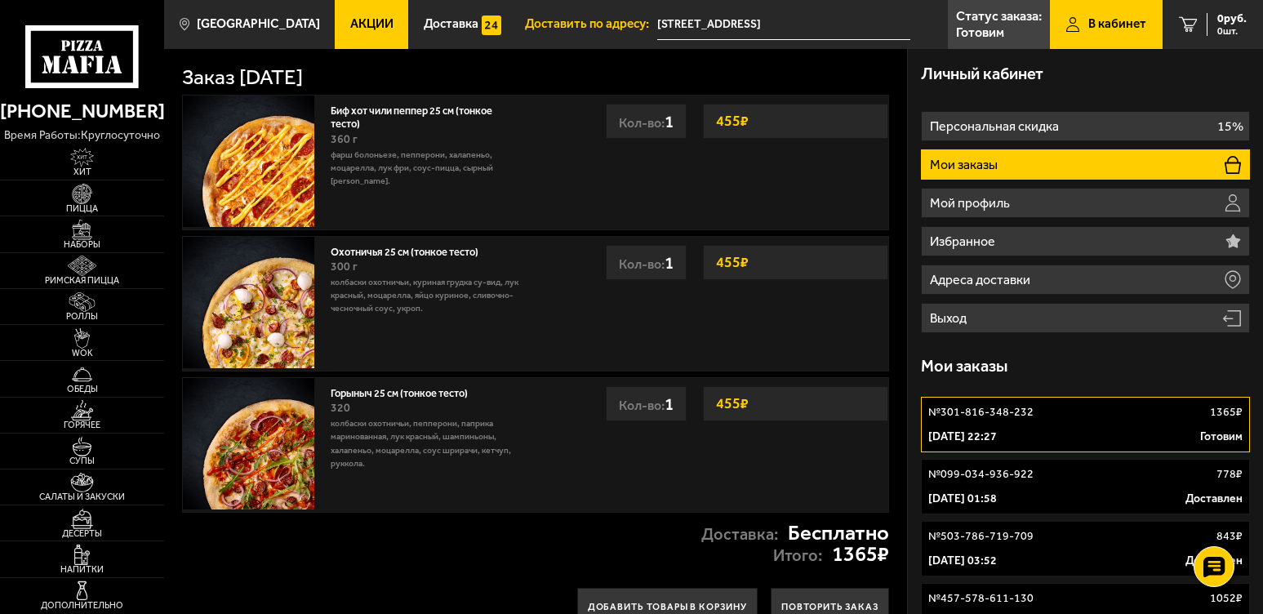
click at [1096, 488] on link "№ 099-034-936-922 778 ₽ 21 августа 2024 г. 01:58 Доставлен" at bounding box center [1085, 487] width 329 height 56
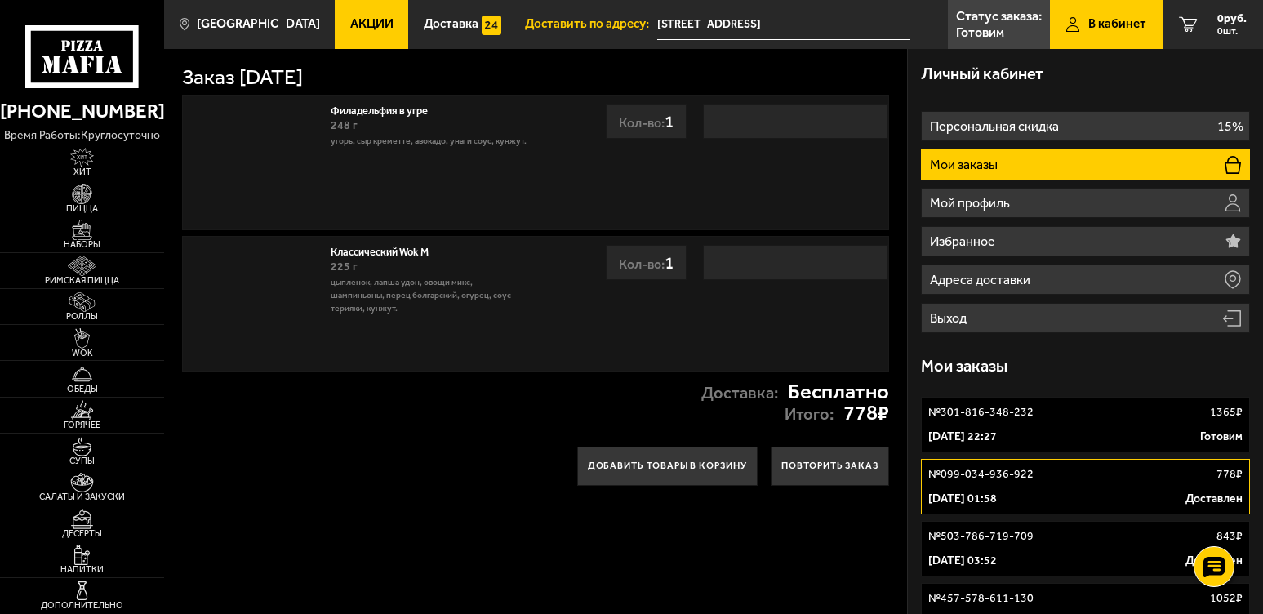
click at [1091, 435] on div "3 сентября 2025 г. 22:27 Готовим" at bounding box center [1085, 437] width 314 height 16
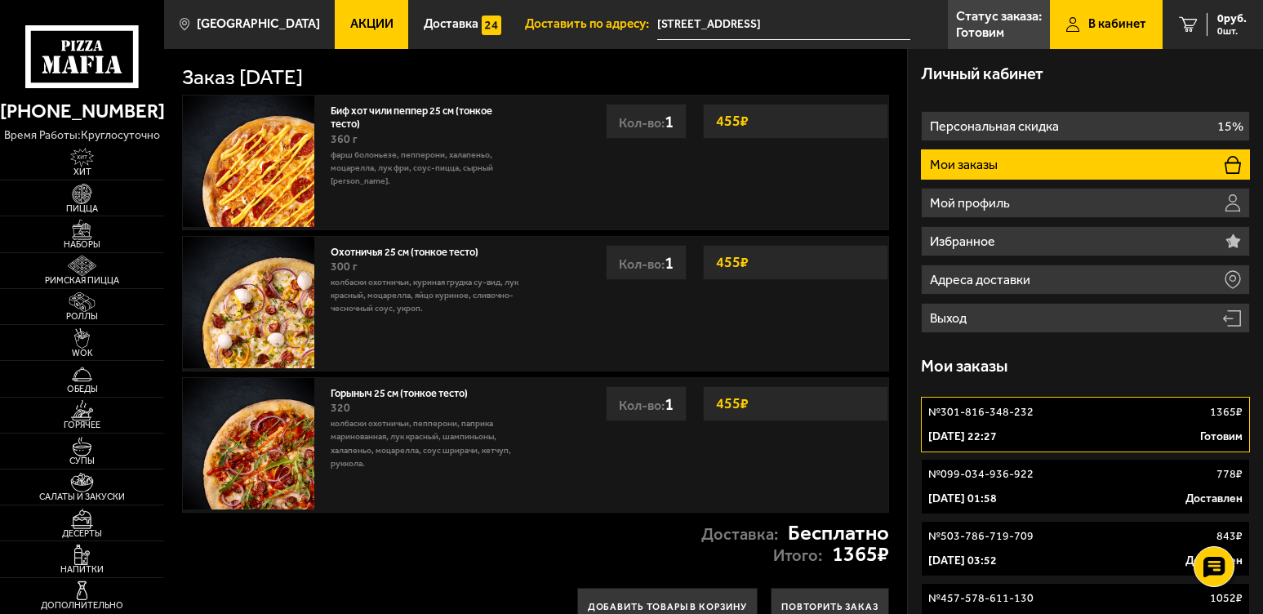
click at [1007, 179] on li "Мои заказы" at bounding box center [1085, 164] width 329 height 30
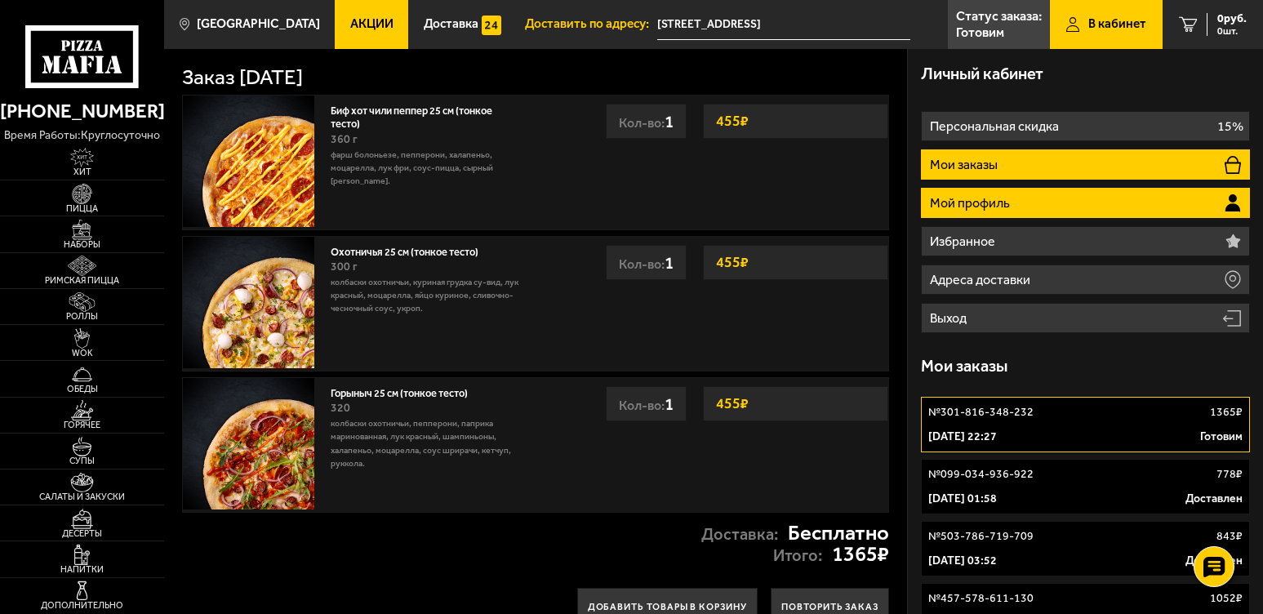
click at [1011, 198] on li "Мой профиль" at bounding box center [1085, 203] width 329 height 30
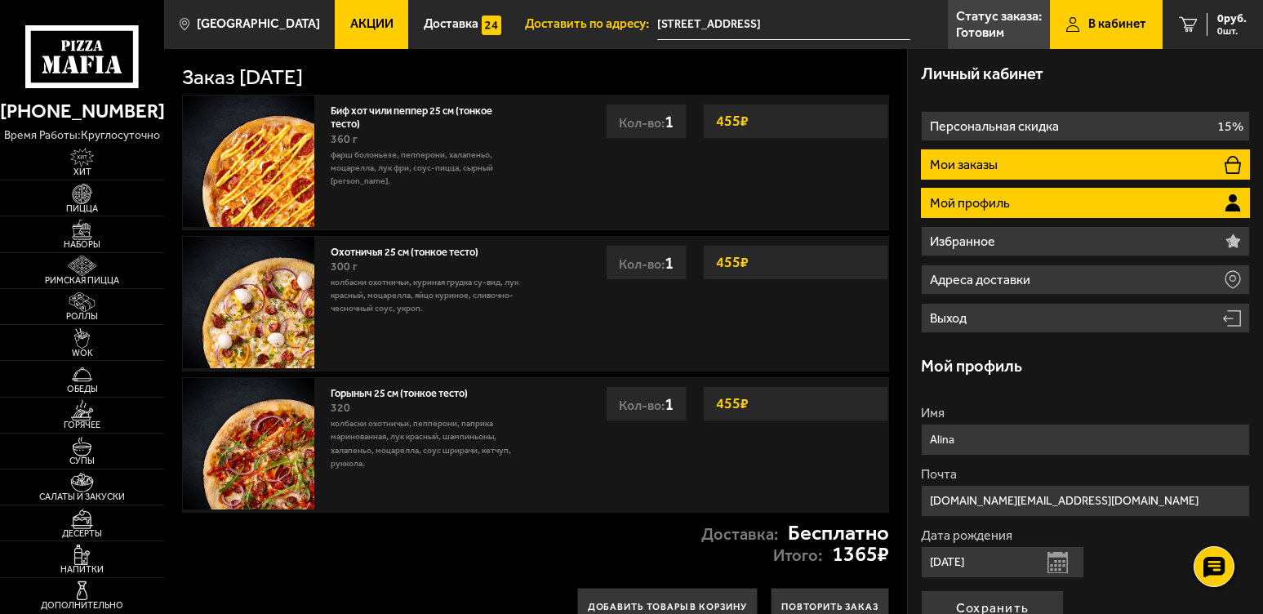
click at [1004, 169] on li "Мои заказы" at bounding box center [1085, 164] width 329 height 30
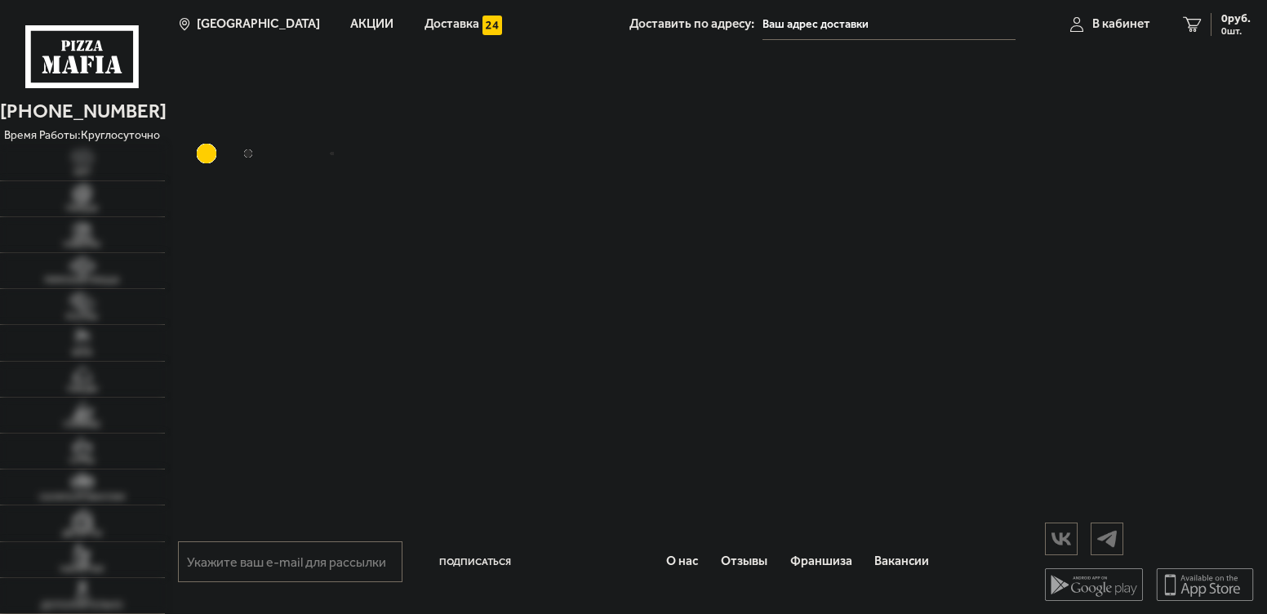
type input "[STREET_ADDRESS]"
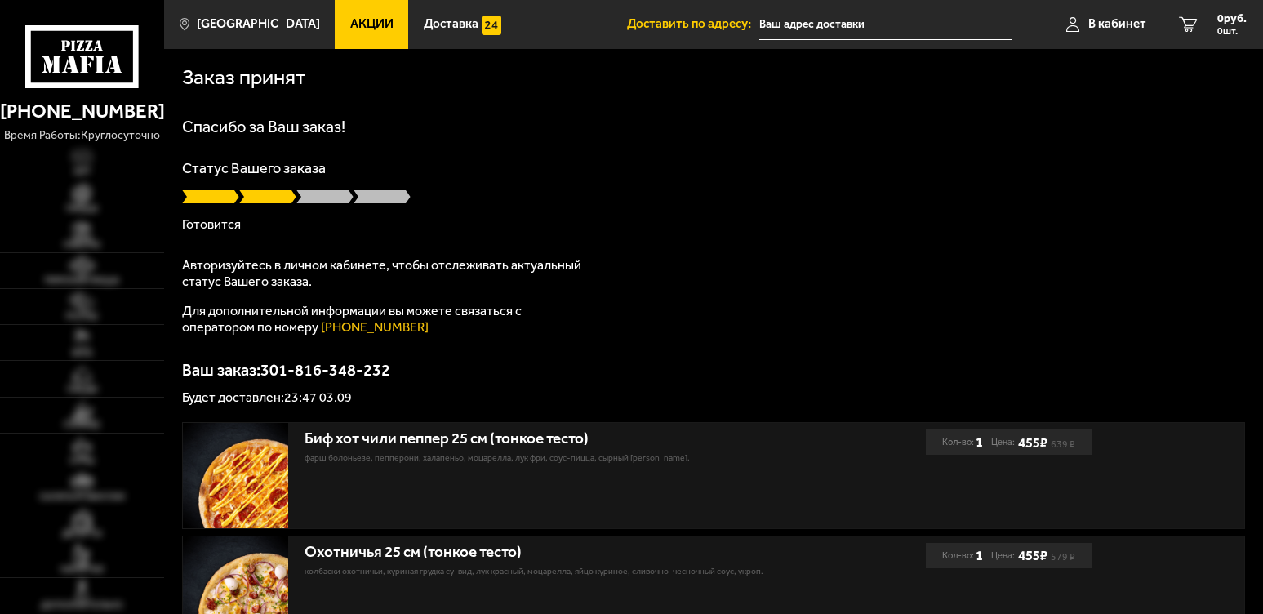
type input "[STREET_ADDRESS]"
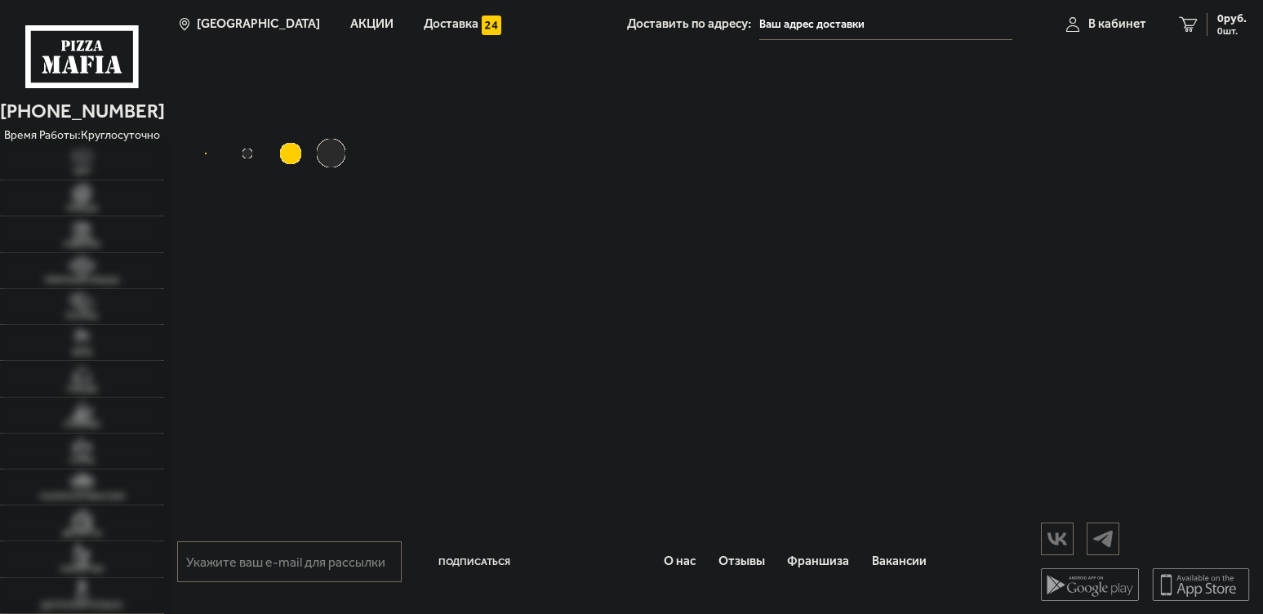
type input "[STREET_ADDRESS]"
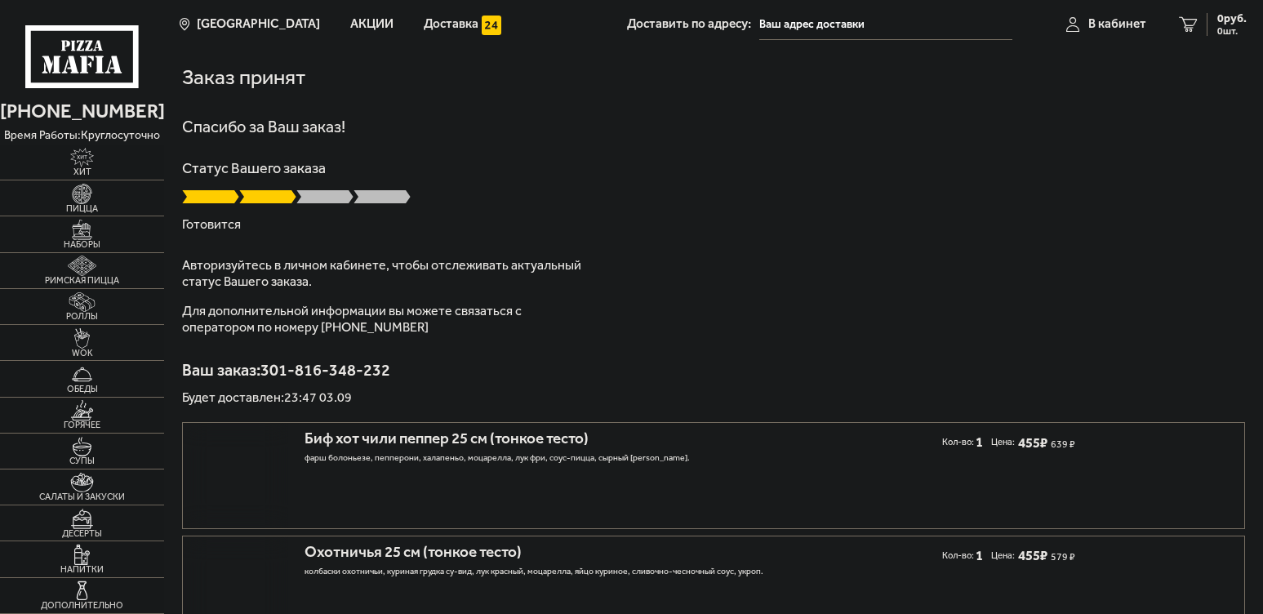
type input "[STREET_ADDRESS]"
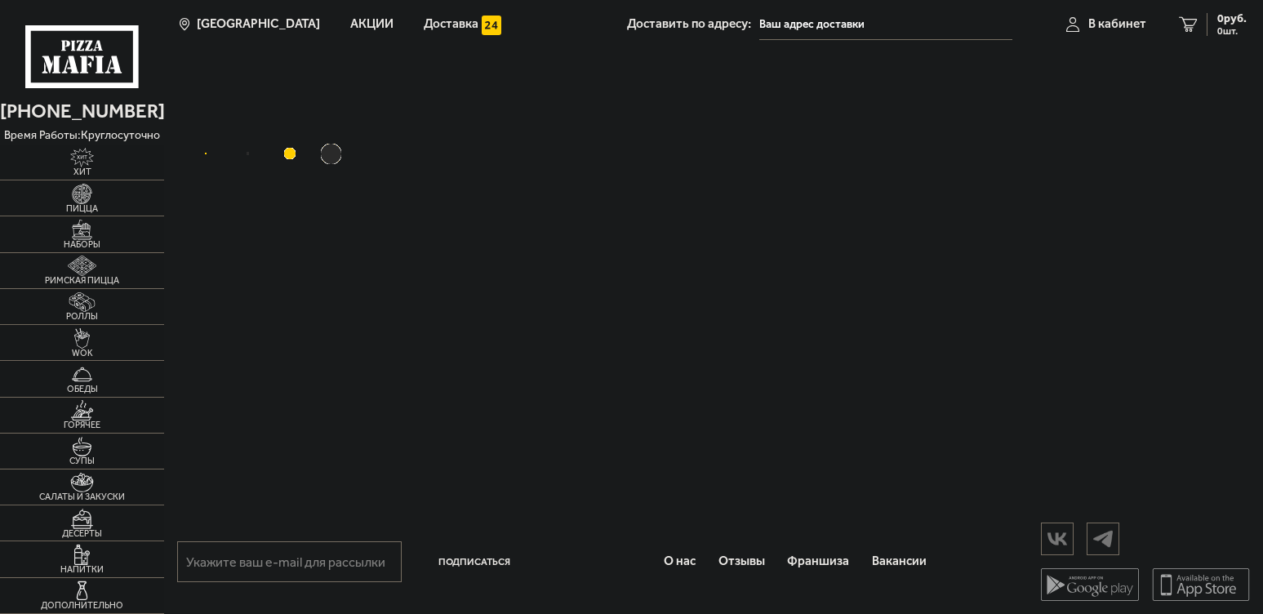
type input "[STREET_ADDRESS]"
